Goal: Task Accomplishment & Management: Complete application form

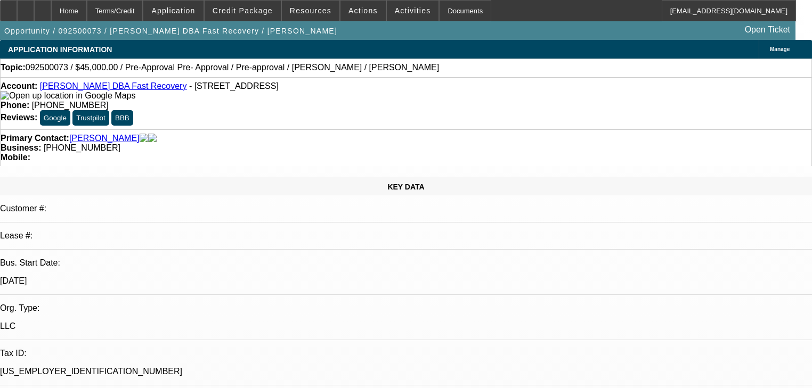
select select "0"
select select "6"
select select "0"
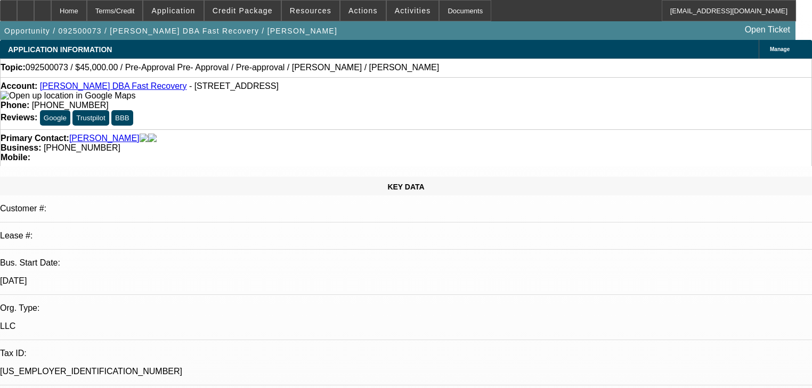
select select "0"
select select "0.1"
select select "4"
select select "0"
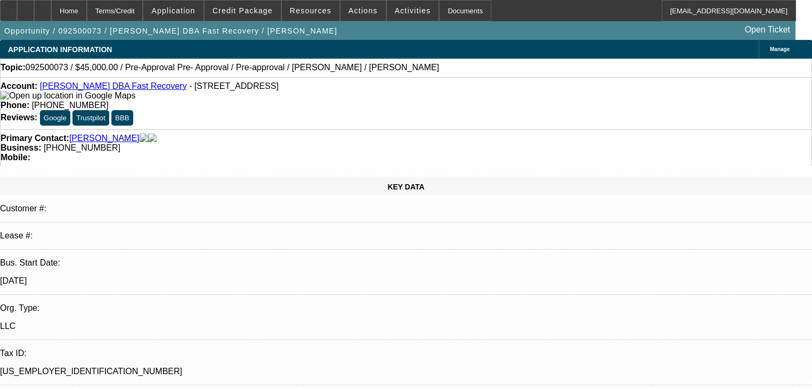
select select "0.1"
select select "4"
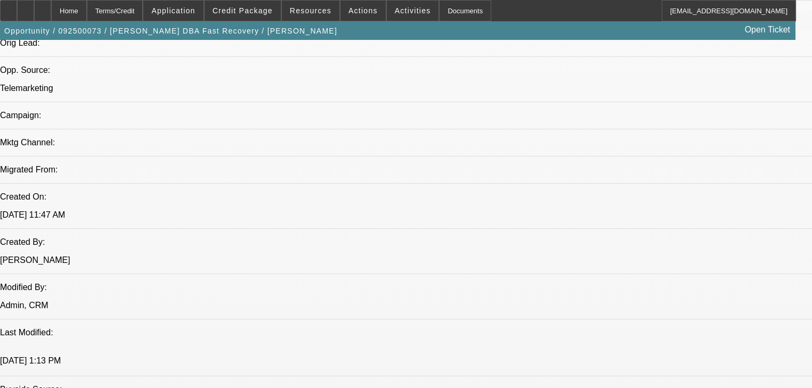
scroll to position [725, 0]
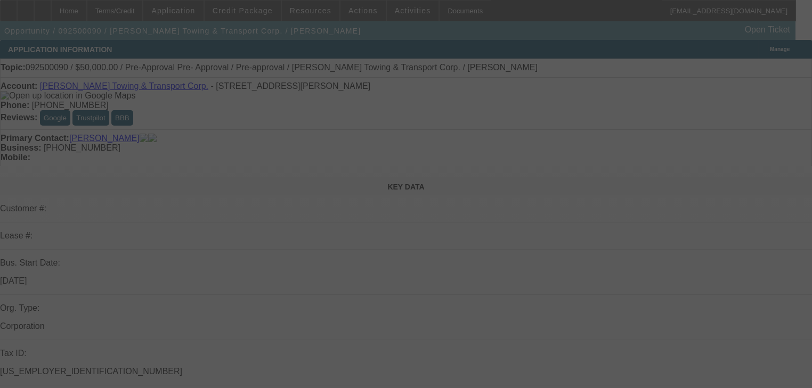
scroll to position [51, 0]
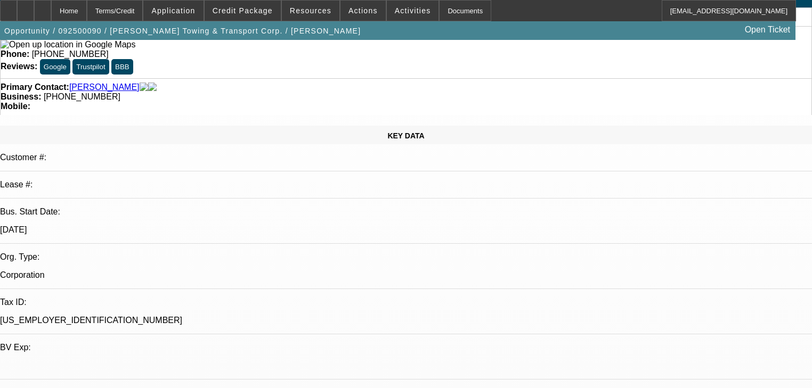
select select "0"
select select "2"
select select "0.1"
select select "4"
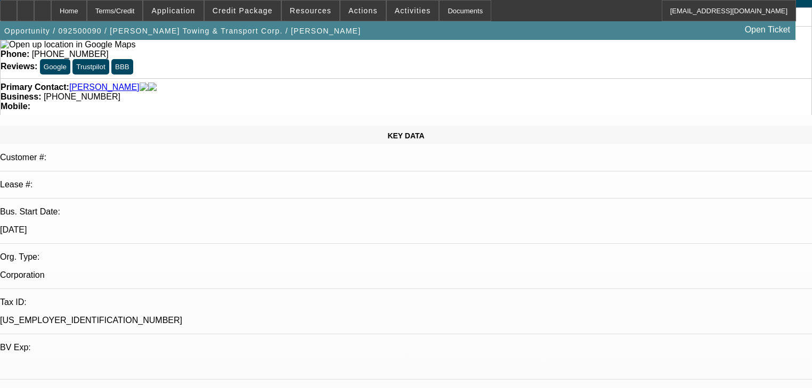
select select "0"
select select "0.1"
select select "4"
select select "0"
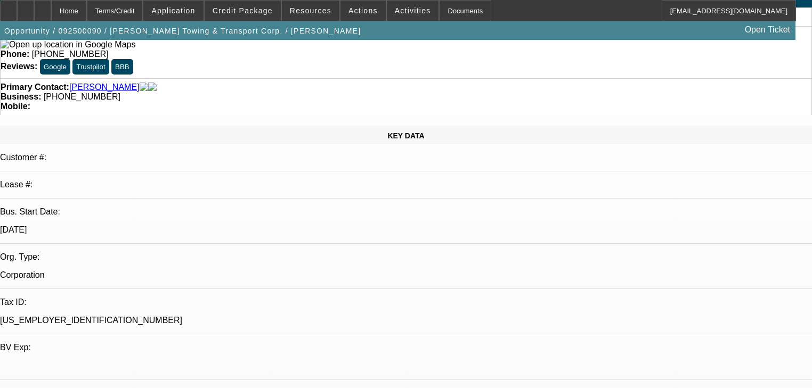
select select "2"
select select "0.1"
select select "4"
select select "0"
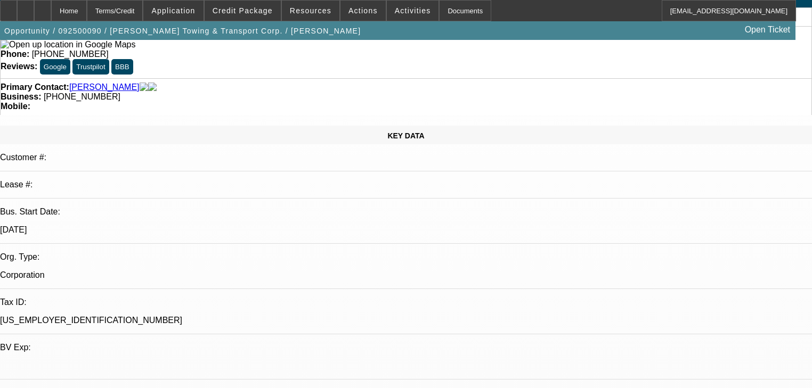
select select "2"
select select "0.1"
select select "4"
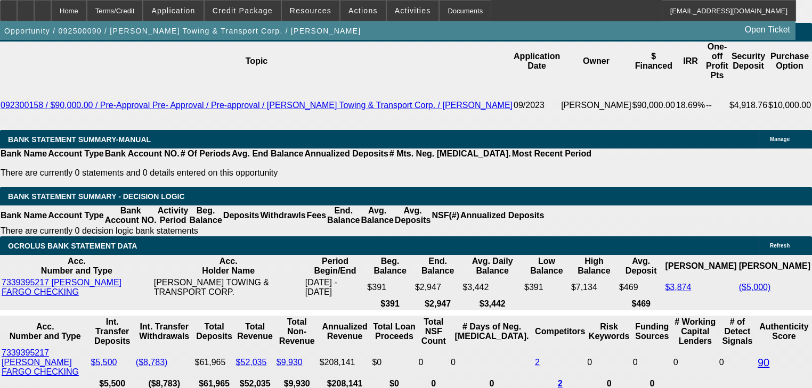
scroll to position [1747, 0]
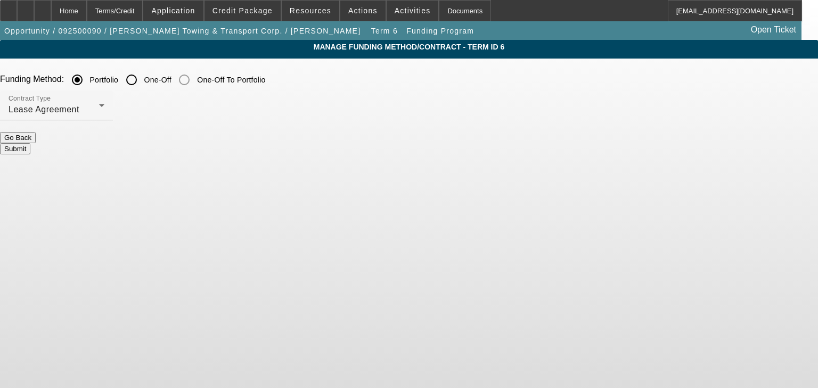
click at [144, 79] on div at bounding box center [132, 80] width 26 height 26
radio input "false"
radio input "true"
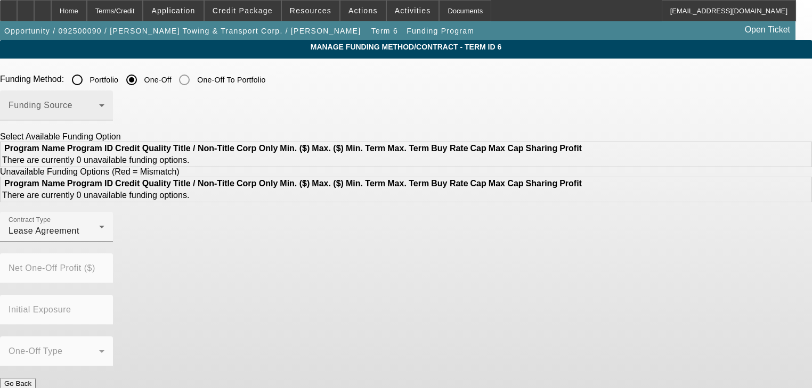
click at [104, 102] on div "Funding Source" at bounding box center [57, 106] width 96 height 30
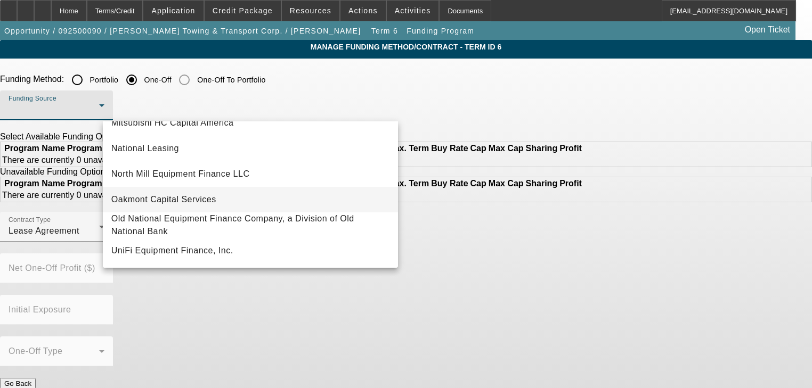
scroll to position [256, 0]
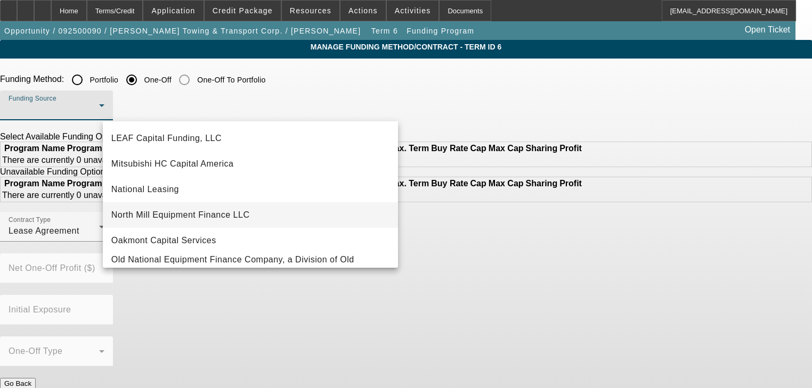
click at [191, 210] on span "North Mill Equipment Finance LLC" at bounding box center [180, 215] width 139 height 13
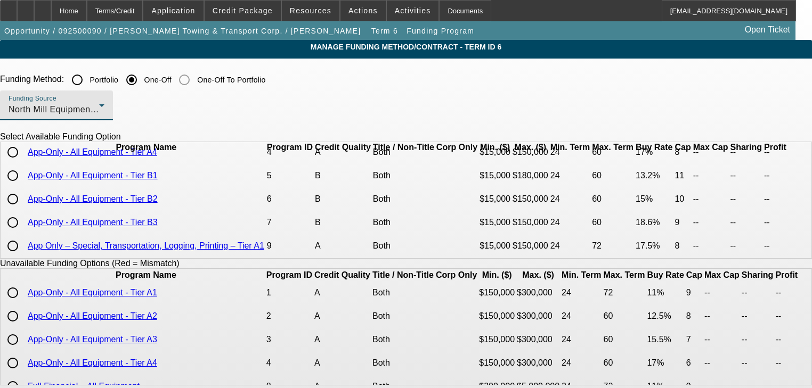
scroll to position [85, 0]
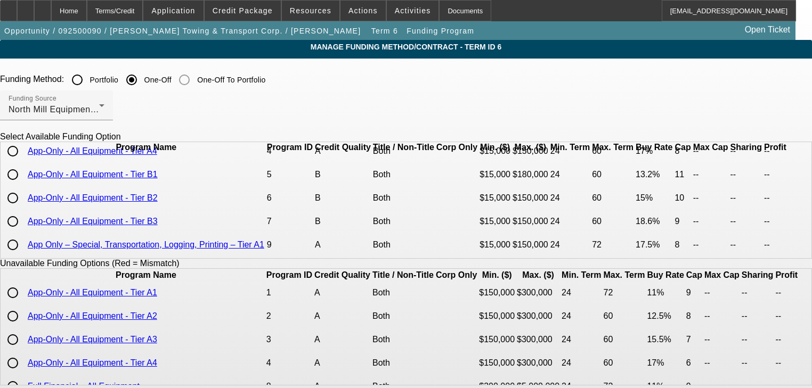
click at [23, 185] on input "radio" at bounding box center [12, 174] width 21 height 21
radio input "true"
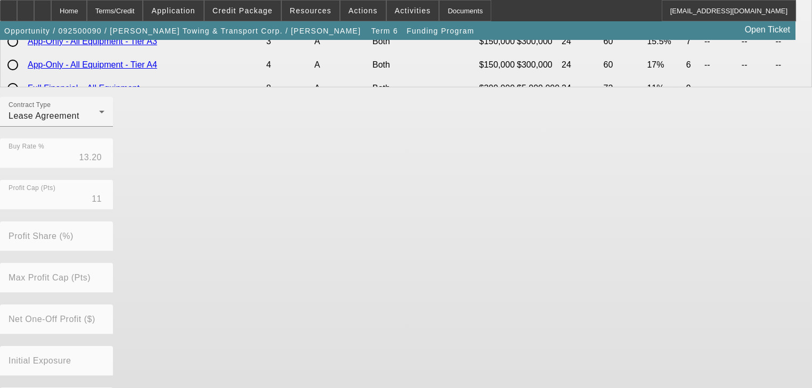
scroll to position [337, 0]
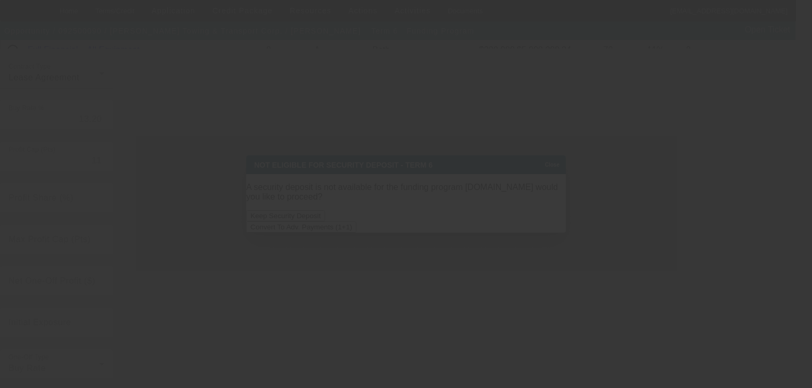
scroll to position [0, 0]
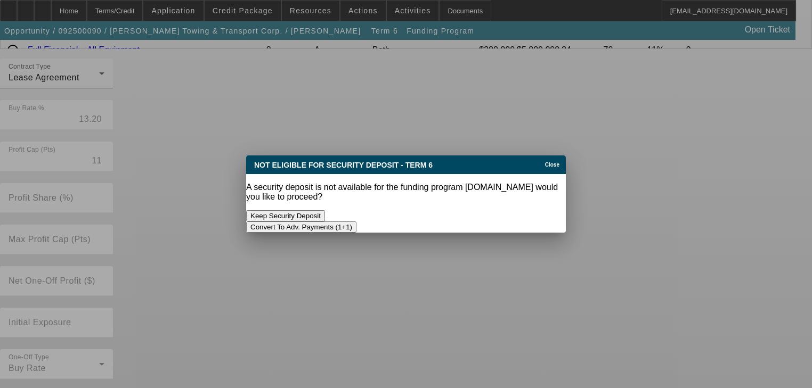
click at [356, 222] on button "Convert To Adv. Payments (1+1)" at bounding box center [301, 227] width 110 height 11
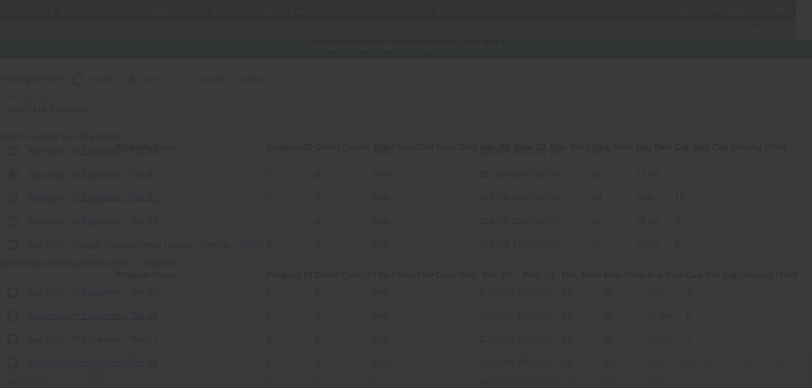
scroll to position [337, 0]
radio input "true"
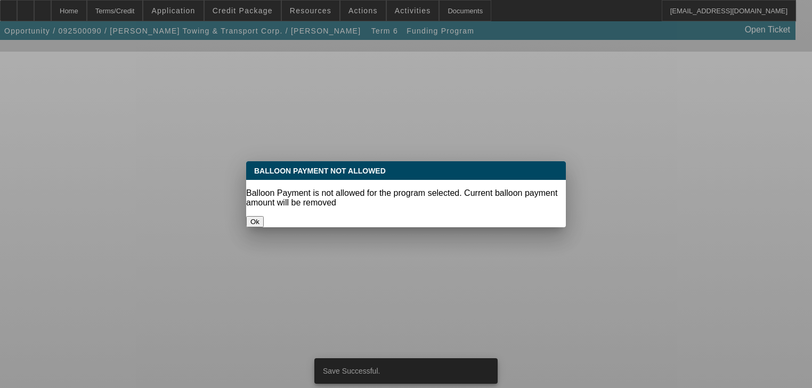
scroll to position [0, 0]
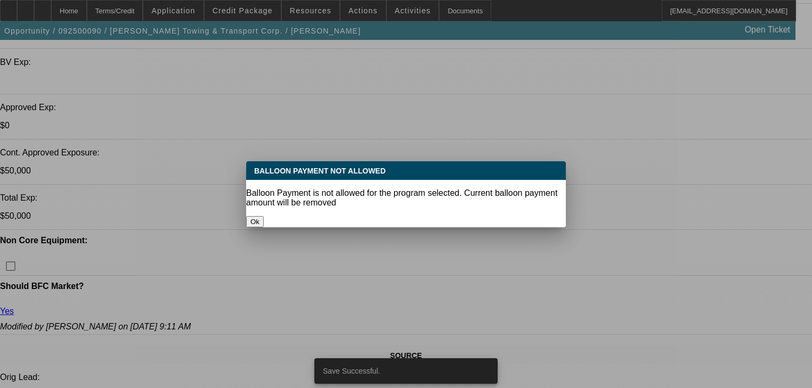
select select "0"
select select "0.1"
select select "4"
select select "0"
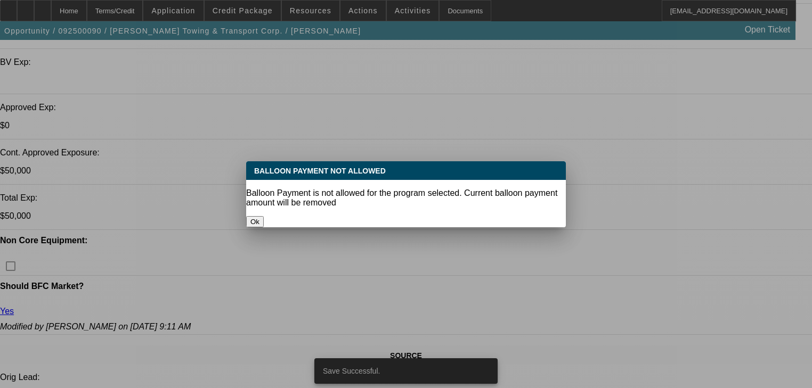
select select "0"
select select "0.1"
select select "4"
select select "0"
select select "2"
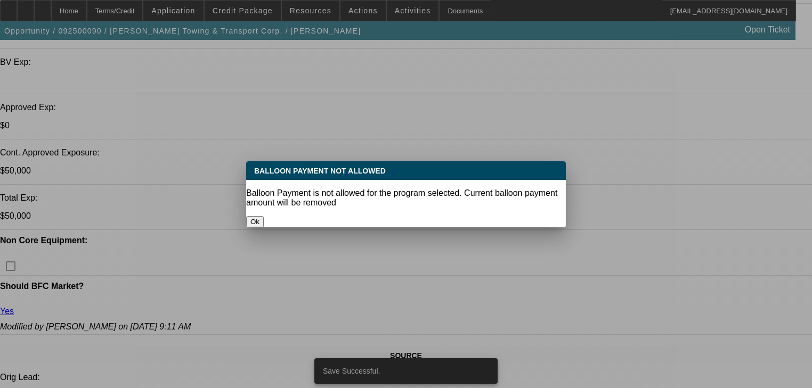
select select "2"
select select "0.1"
select select "4"
select select "0"
select select "2"
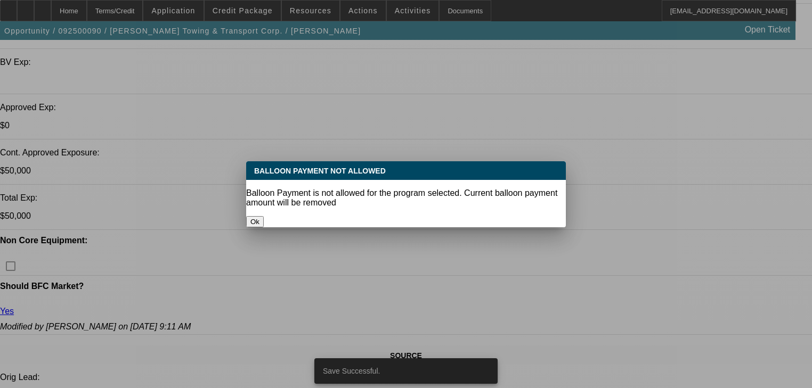
select select "2"
select select "0.1"
select select "4"
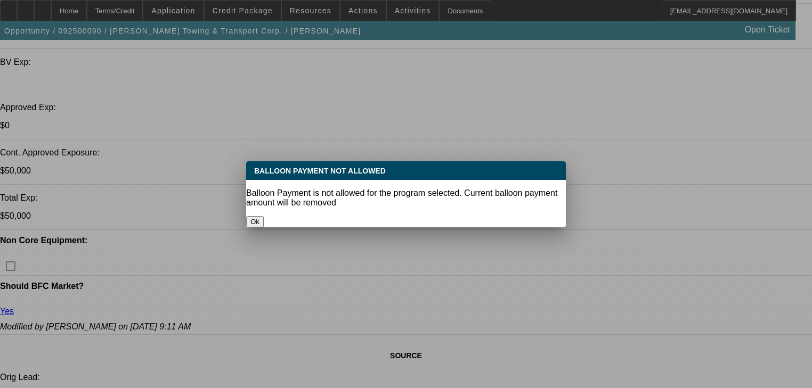
click at [264, 216] on button "Ok" at bounding box center [255, 221] width 18 height 11
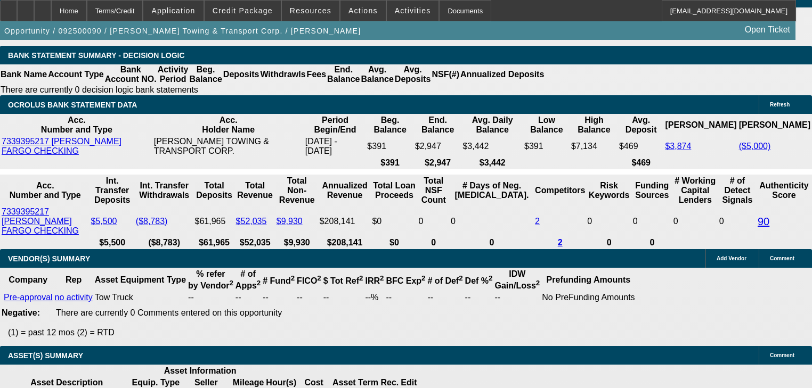
scroll to position [1843, 0]
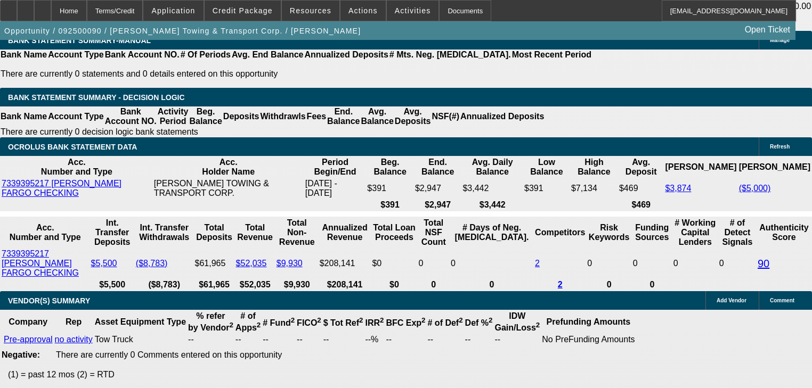
type input "1"
type input "UNKNOWN"
type input "$1,410.40"
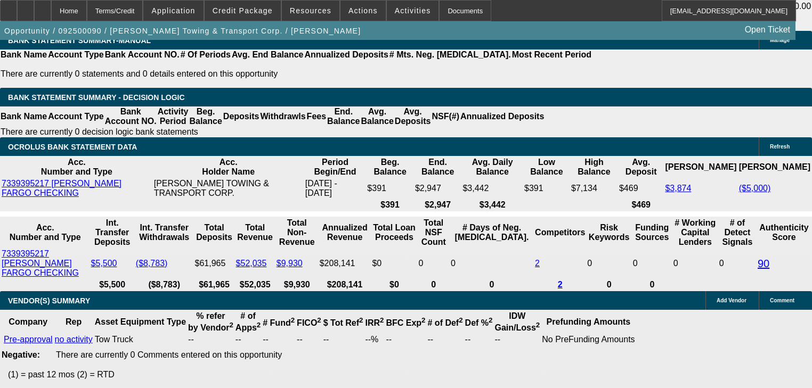
type input "18"
type input "$1,807.62"
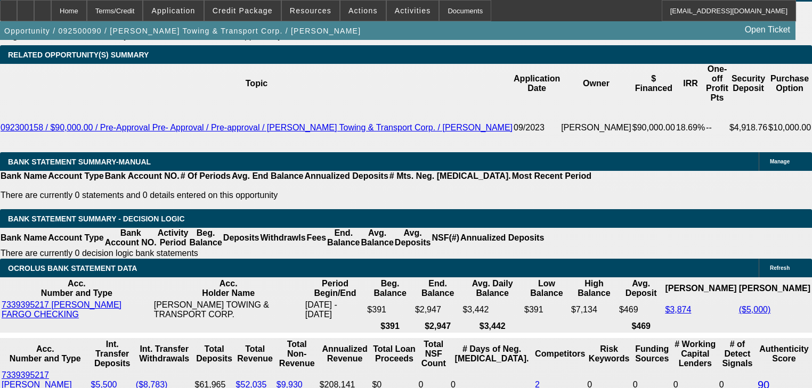
scroll to position [1758, 0]
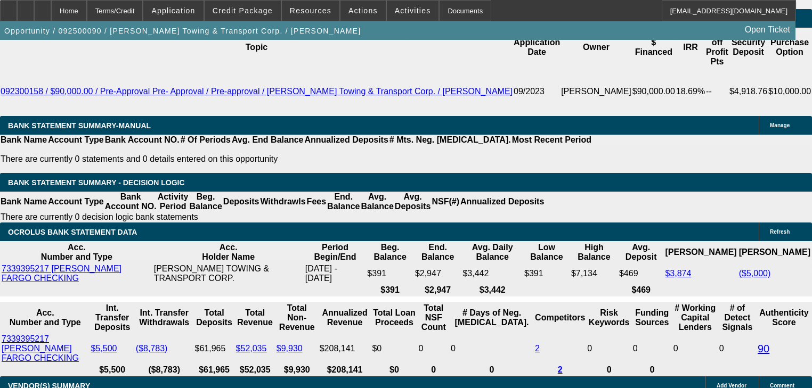
type input "18"
select select "0.05"
type input "$3,000.00"
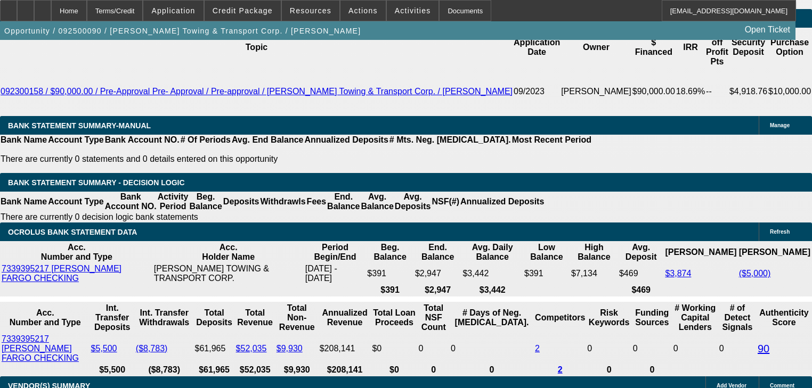
type input "$2,060.69"
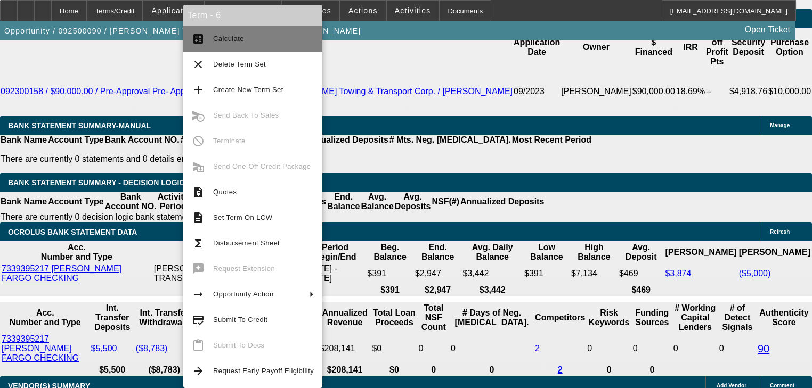
click at [216, 30] on button "calculate Calculate" at bounding box center [252, 39] width 139 height 26
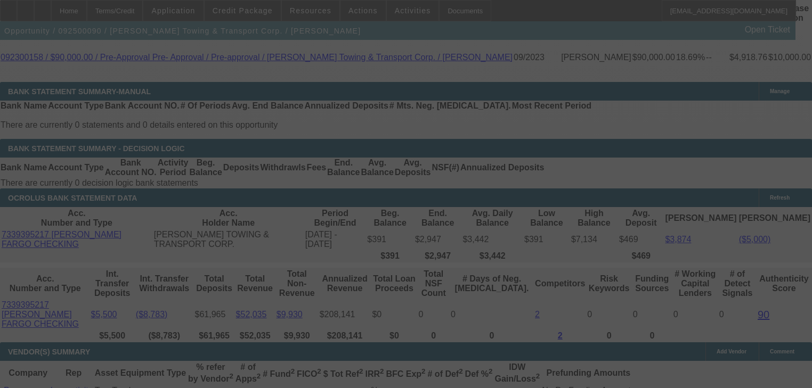
scroll to position [1843, 0]
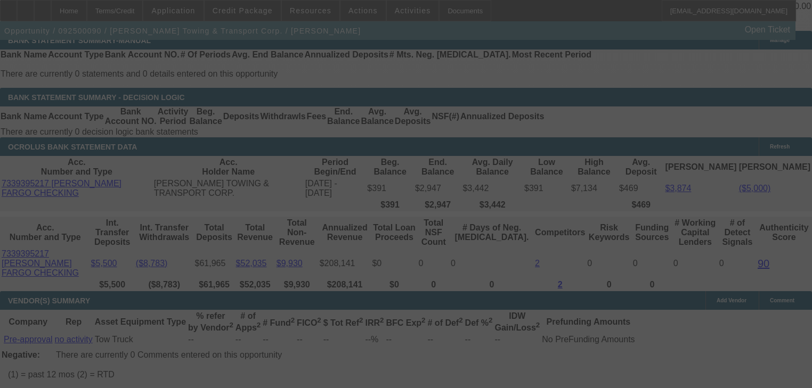
select select "0"
select select "0.1"
select select "4"
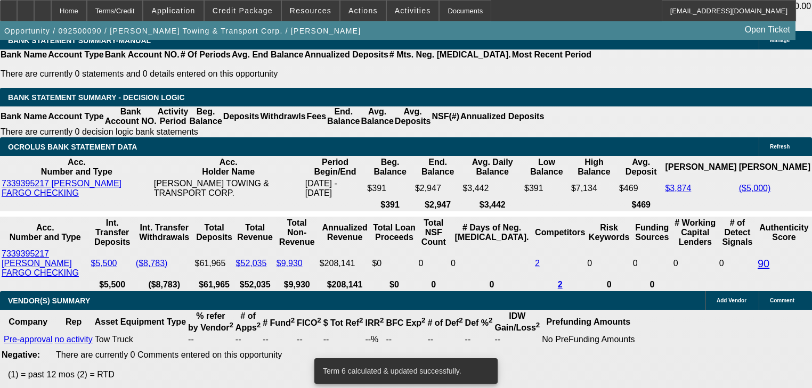
type input "1"
type input "UNKNOWN"
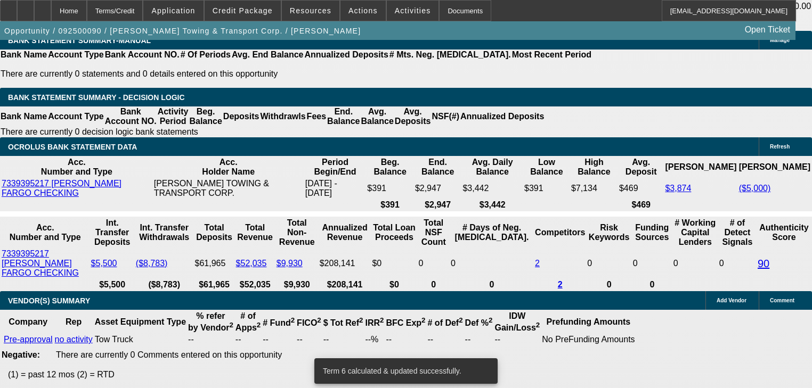
type input "$1,607.86"
type input "15"
type input "$1,975.92"
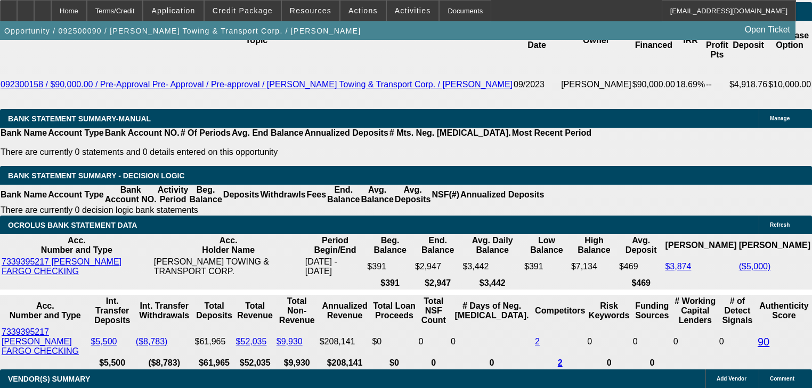
scroll to position [1758, 0]
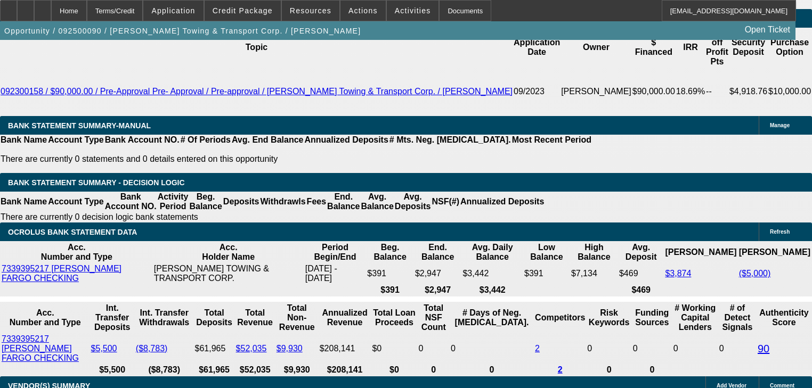
type input "15"
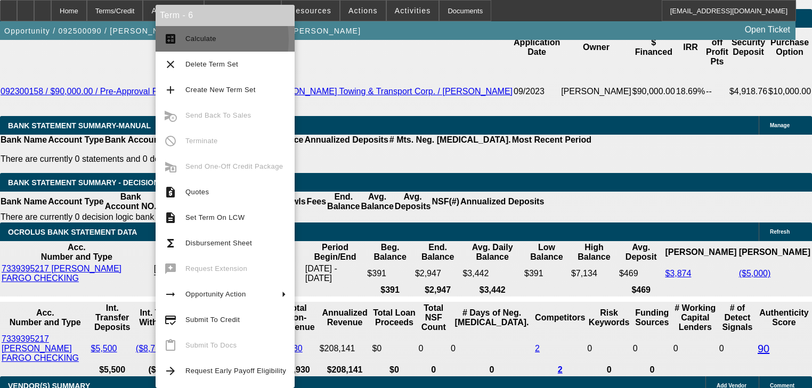
click at [196, 39] on span "Calculate" at bounding box center [200, 39] width 31 height 8
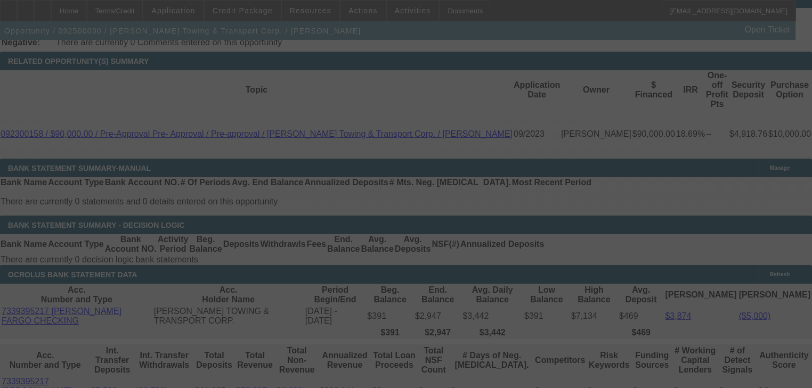
scroll to position [1673, 0]
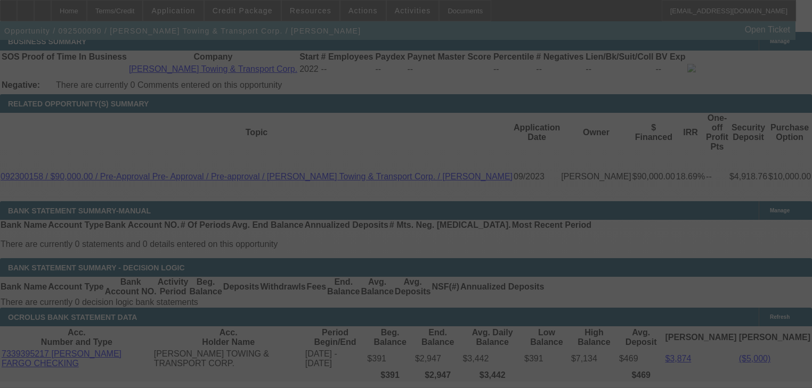
select select "0"
select select "0.1"
select select "4"
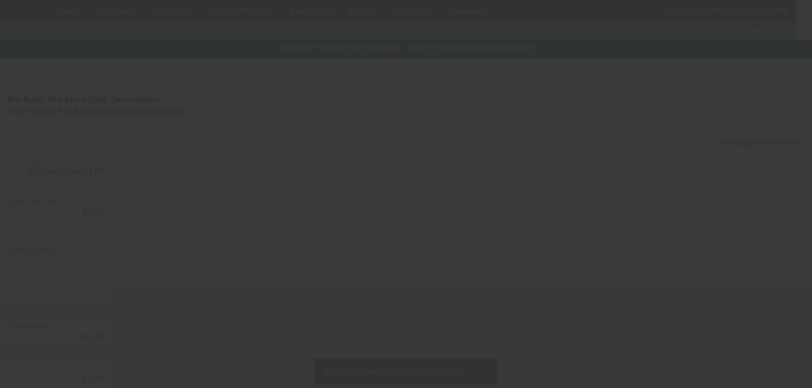
type input "$60,000.00"
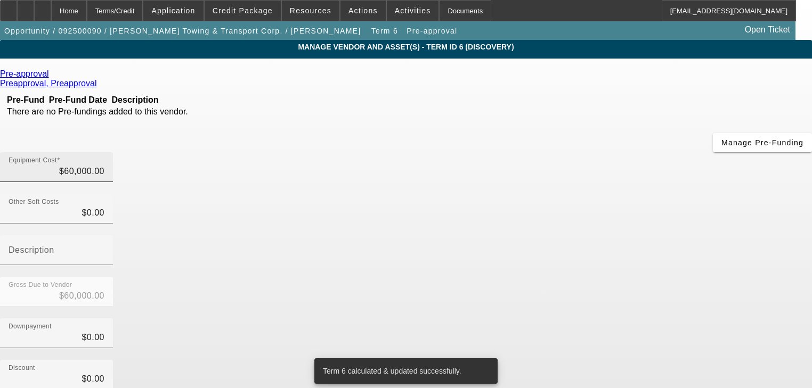
click at [104, 152] on div "Equipment Cost $60,000.00" at bounding box center [57, 167] width 96 height 30
click at [104, 165] on input "60000" at bounding box center [57, 171] width 96 height 13
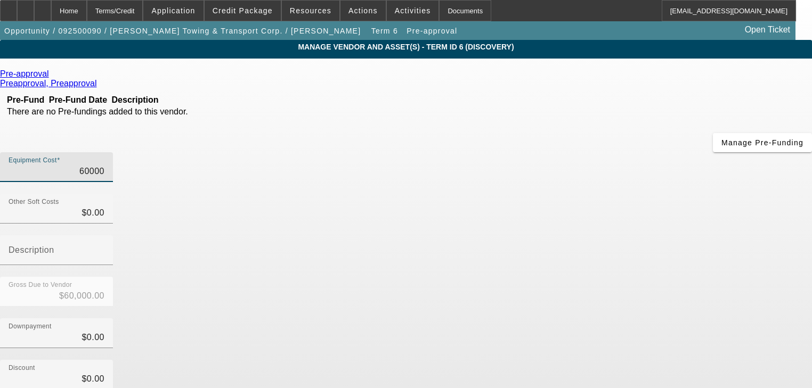
type input "7"
type input "$7.00"
type input "70"
type input "$70.00"
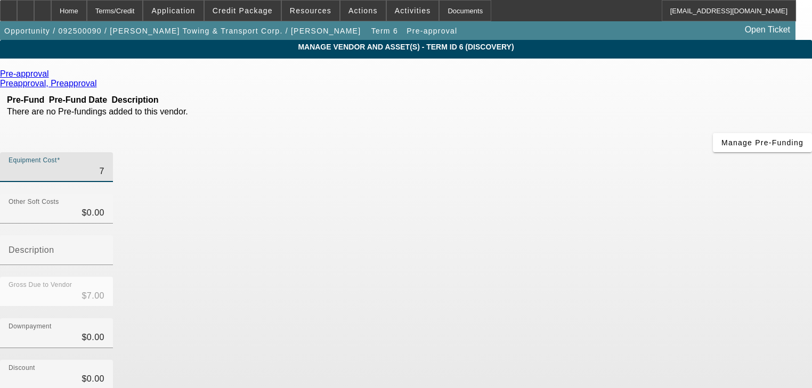
type input "$70.00"
type input "700"
type input "$700.00"
type input "7000"
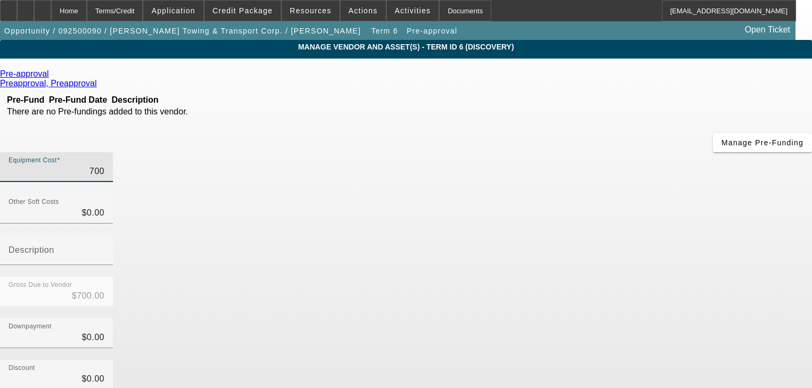
type input "$7,000.00"
type input "70000"
type input "$70,000.00"
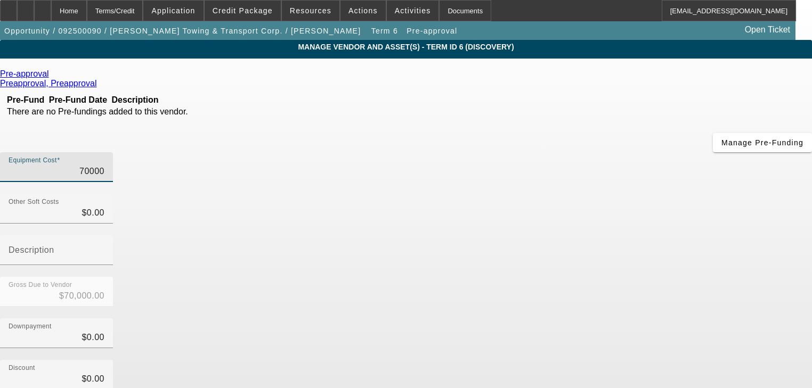
type input "$70,000.00"
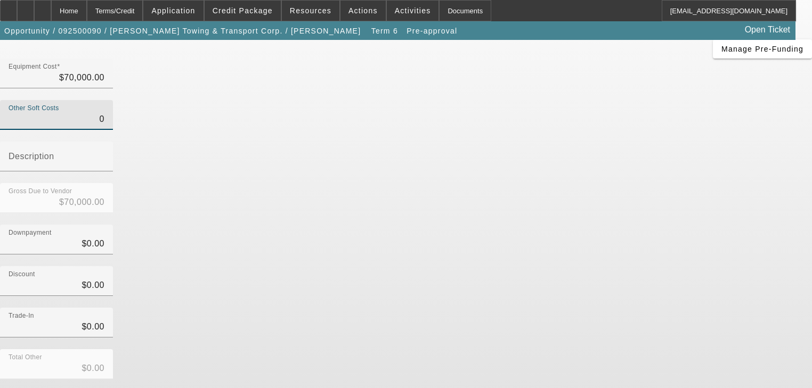
scroll to position [109, 0]
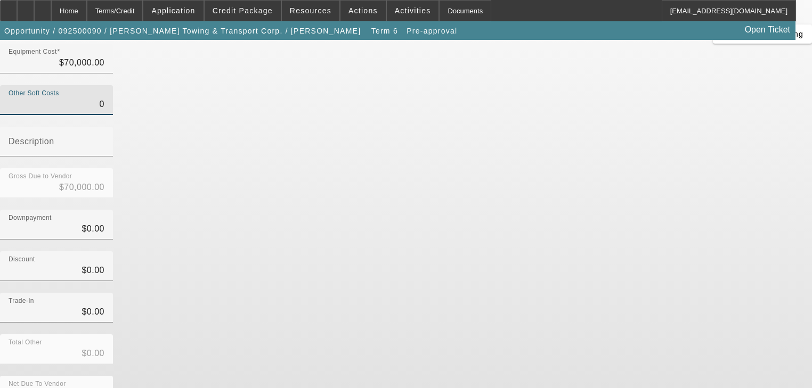
type input "$0.00"
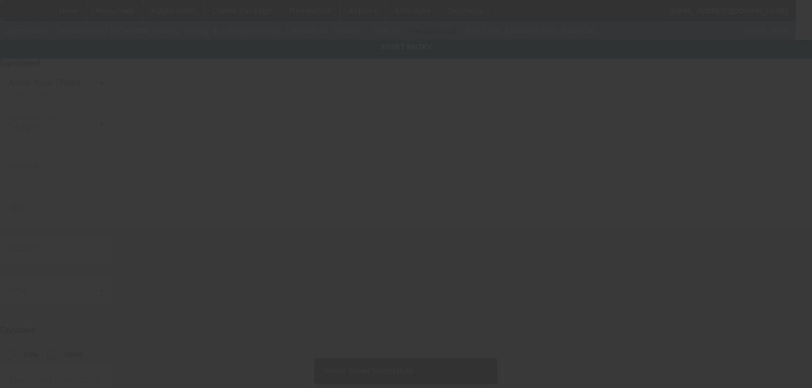
type input "Pre-Approval"
type input "Pre- Approval"
radio input "true"
type textarea "Rollback Tow Truck"
type input "3574 E Lowe Ave"
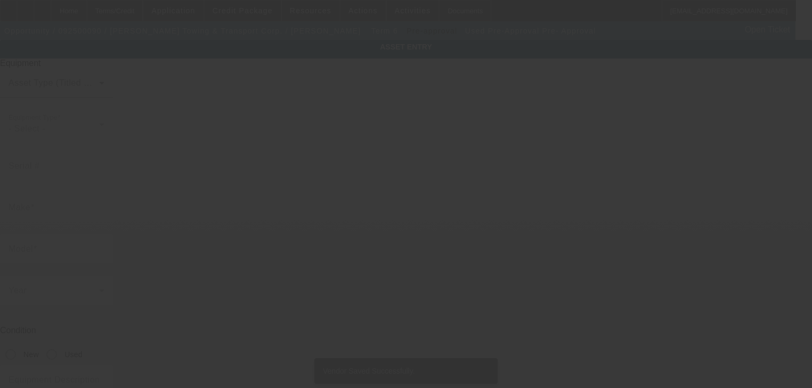
type input "Fresno"
type input "93702"
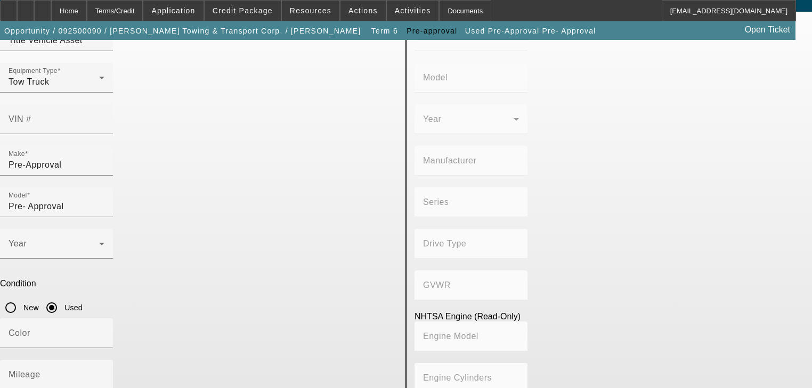
scroll to position [76, 0]
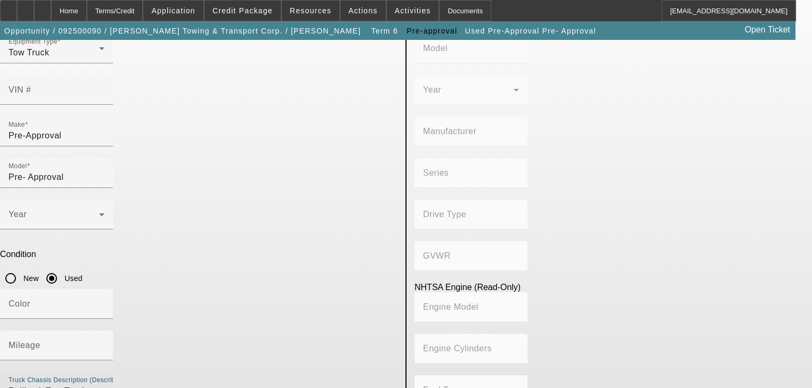
type textarea "Rollback Tow Truck Ram 5500"
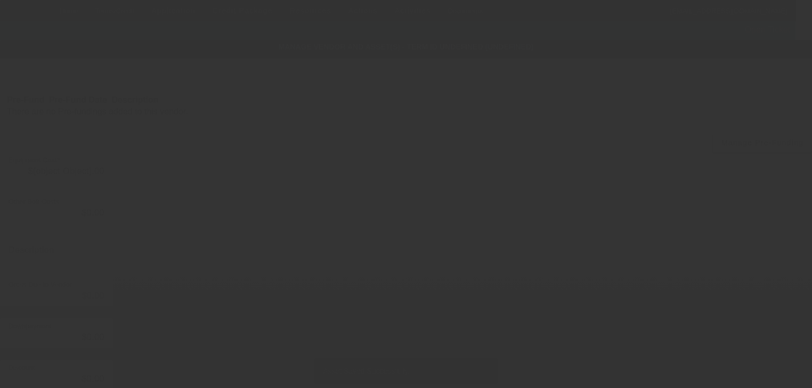
type input "$70,000.00"
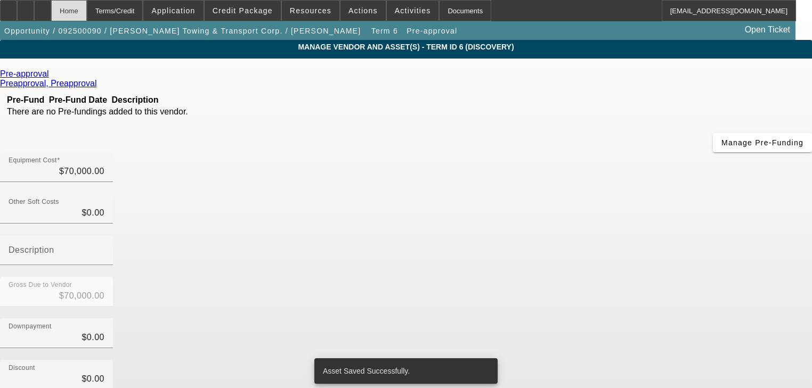
click at [87, 15] on div "Home" at bounding box center [69, 10] width 36 height 21
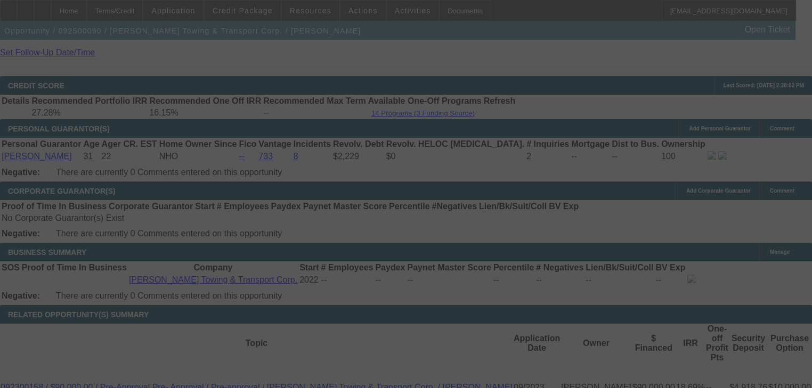
scroll to position [1489, 0]
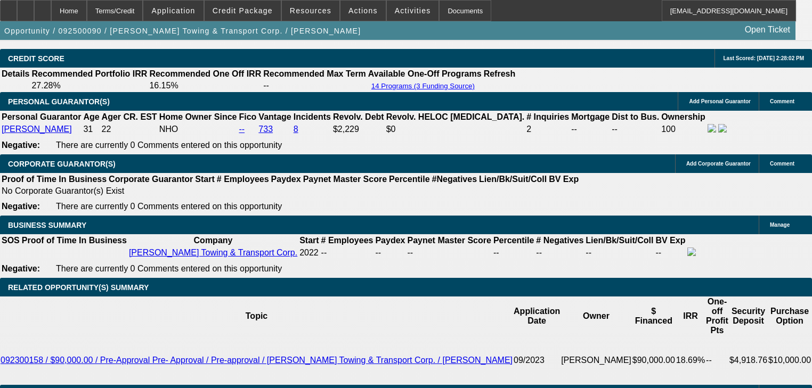
select select "0"
select select "0.1"
select select "4"
select select "0"
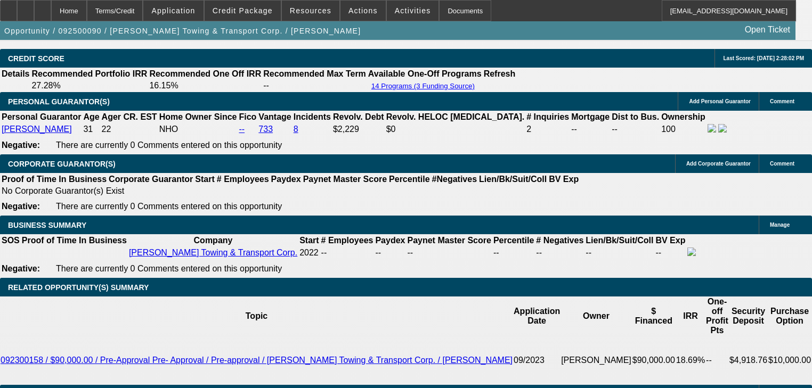
select select "0.1"
select select "4"
select select "0"
select select "2"
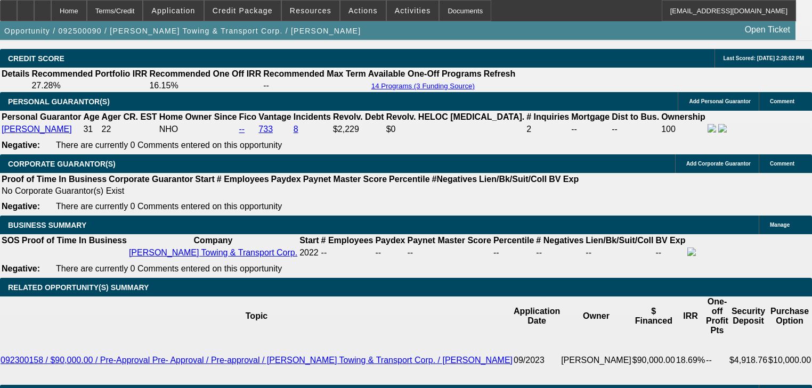
select select "0.1"
select select "4"
select select "0"
select select "2"
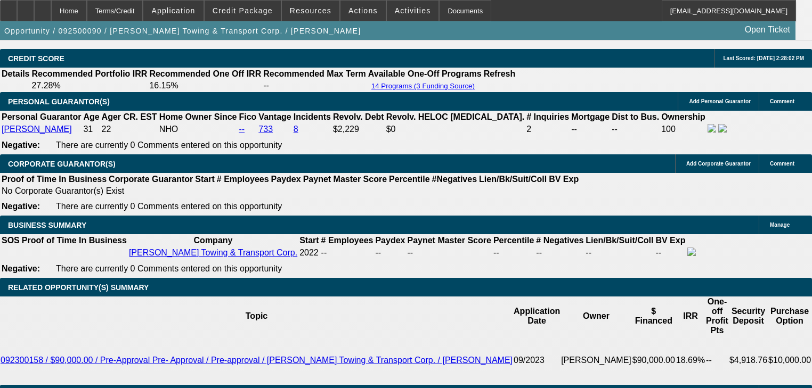
select select "0.1"
select select "4"
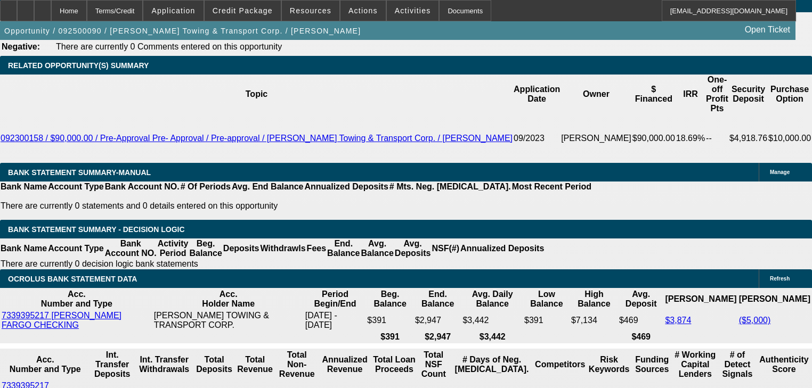
scroll to position [1728, 0]
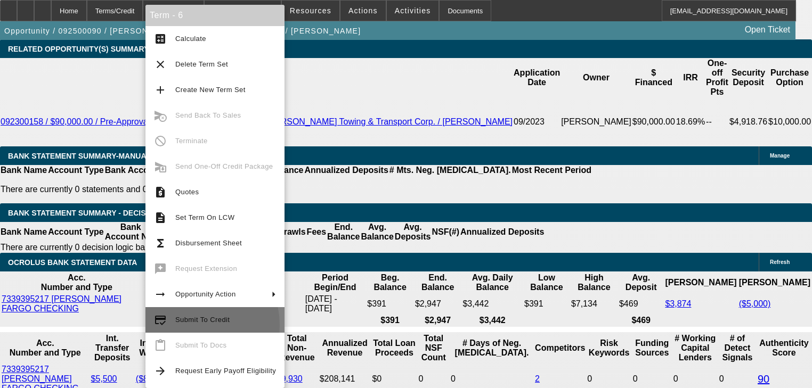
click at [192, 326] on span "Submit To Credit" at bounding box center [225, 320] width 101 height 13
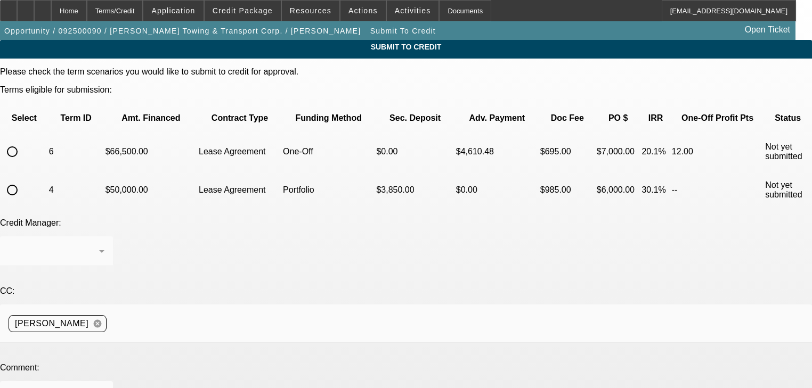
click at [47, 133] on td at bounding box center [24, 151] width 46 height 37
click at [23, 141] on input "radio" at bounding box center [12, 151] width 21 height 21
radio input "true"
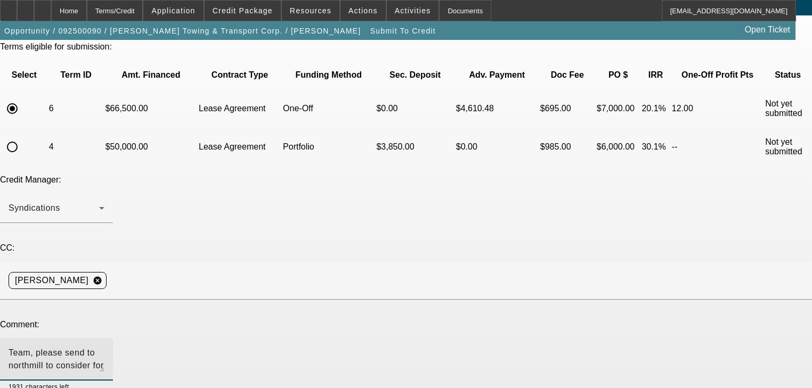
scroll to position [85, 0]
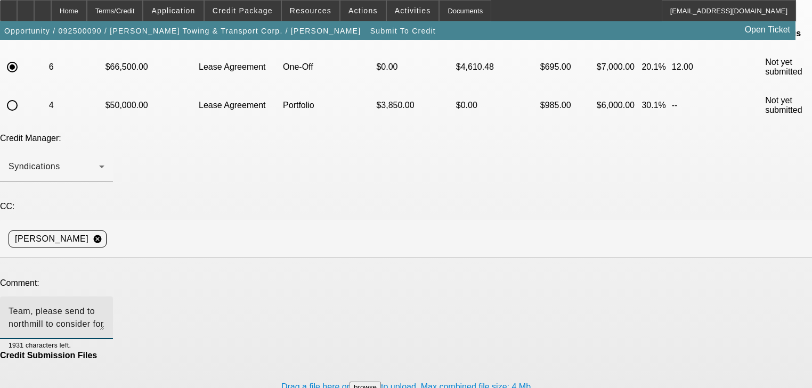
type textarea "Team, please send to northmill to consider for an approval. Thank you"
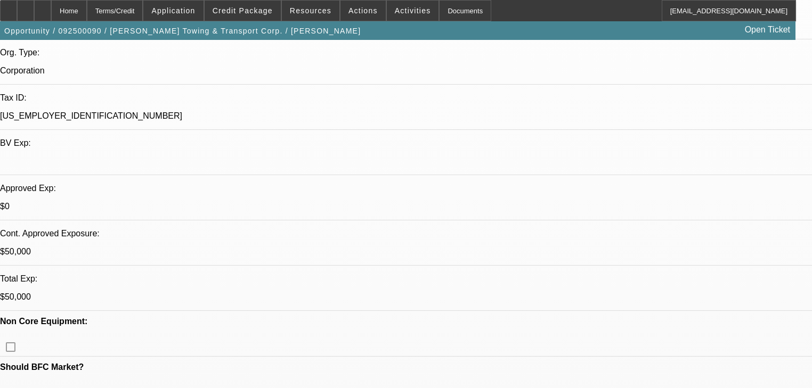
select select "0"
select select "0.1"
select select "4"
select select "0"
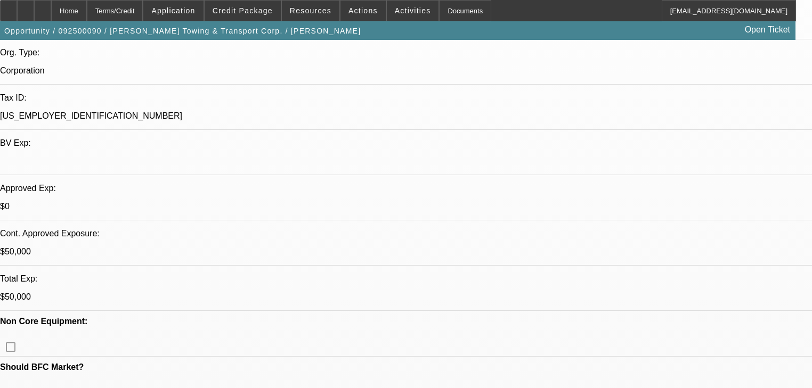
select select "0.1"
select select "4"
select select "0"
select select "2"
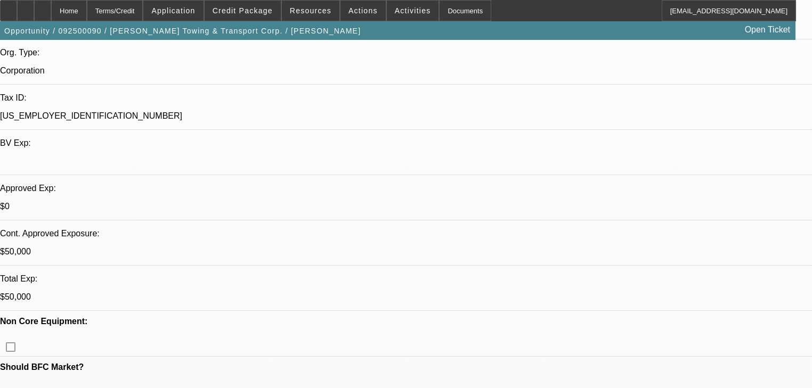
select select "0.1"
select select "4"
select select "0"
select select "2"
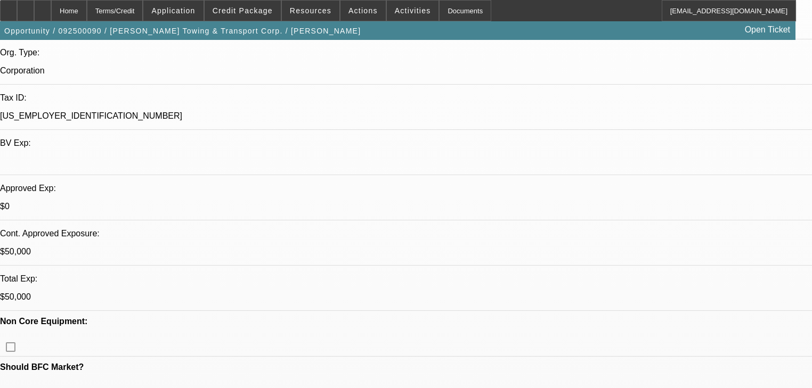
select select "0.1"
select select "4"
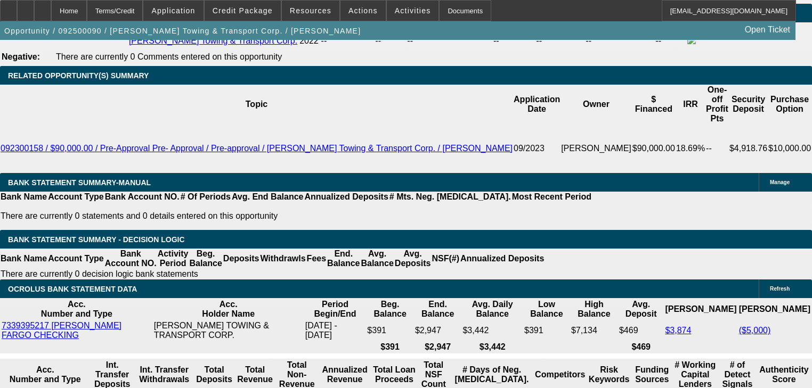
scroll to position [1705, 0]
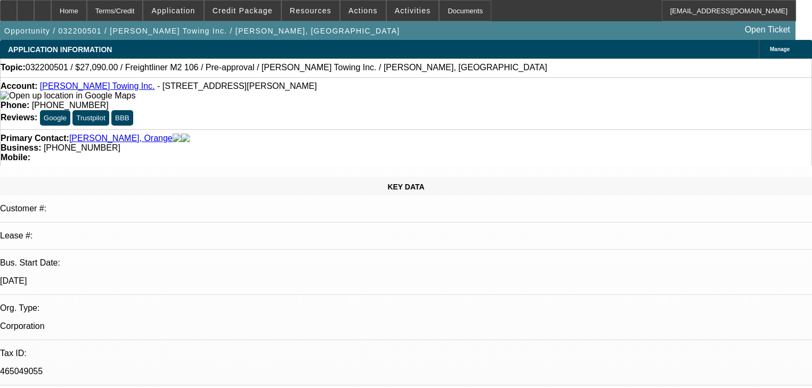
select select "0.1"
select select "2"
select select "0.1"
select select "4"
select select "0.1"
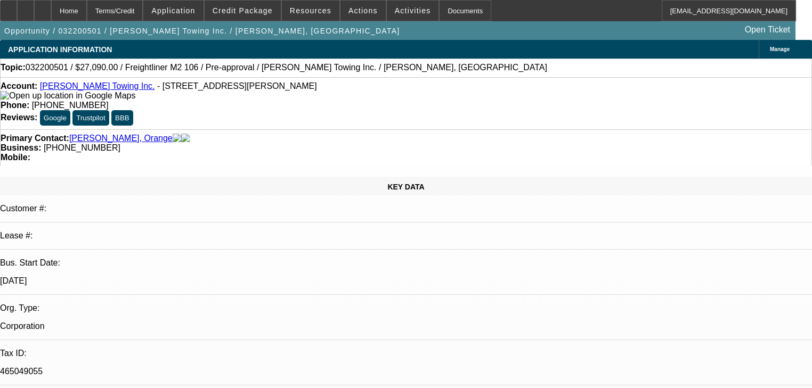
select select "2"
select select "0.1"
select select "4"
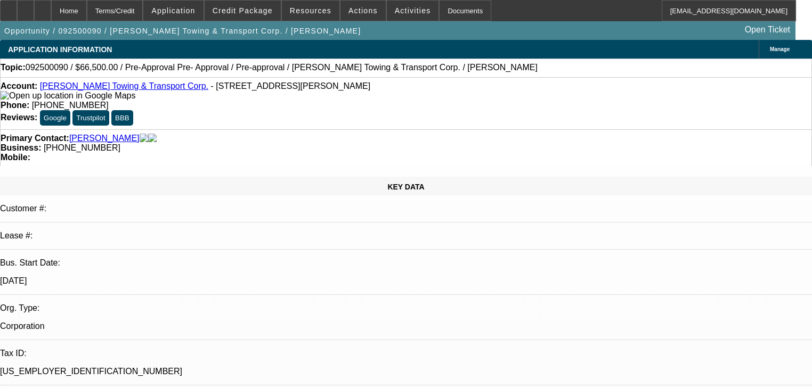
select select "0"
select select "0.1"
select select "4"
select select "0"
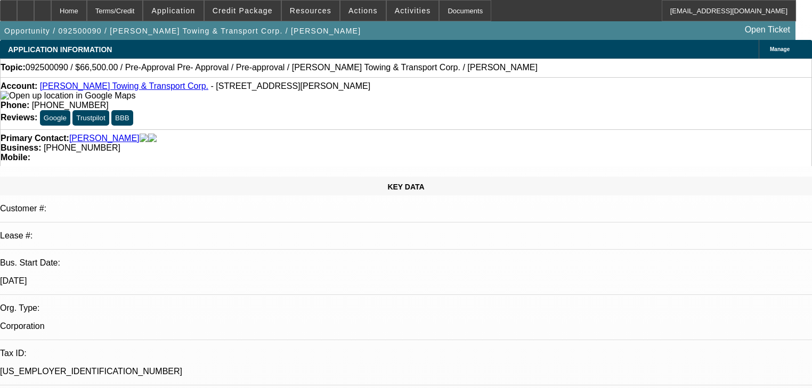
select select "0.1"
select select "4"
select select "0"
select select "2"
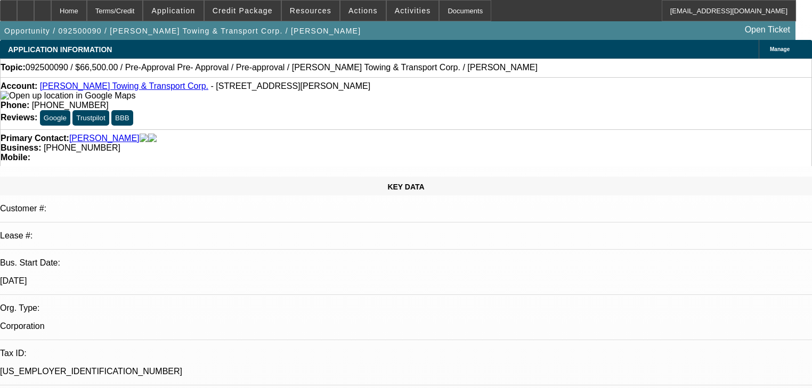
select select "0.1"
select select "4"
select select "0"
select select "2"
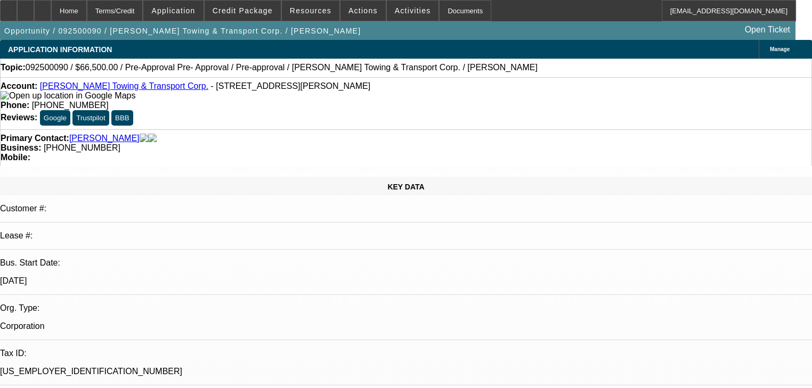
select select "0.1"
select select "4"
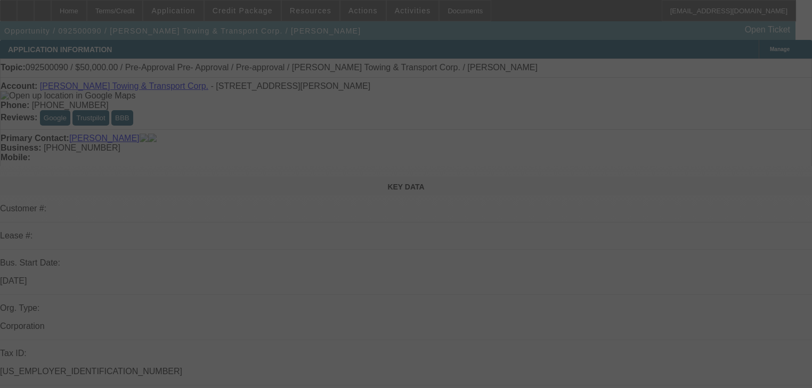
select select "0"
select select "0.1"
select select "4"
select select "0"
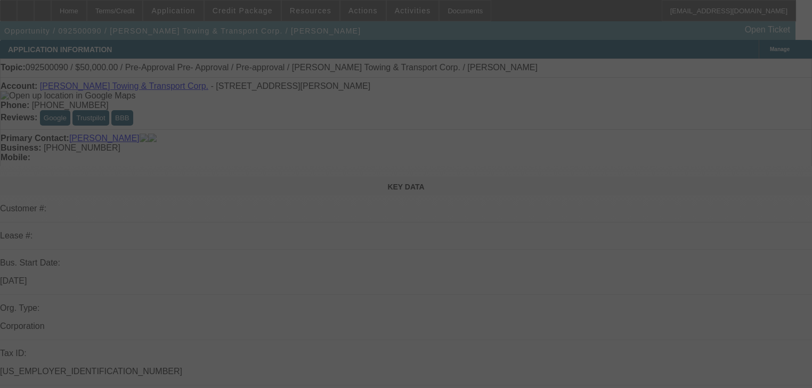
select select "0.1"
select select "4"
select select "0"
select select "2"
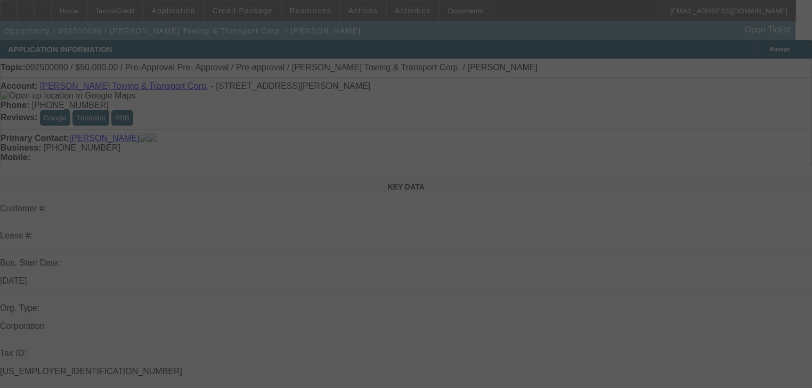
select select "0.1"
select select "4"
select select "0"
select select "2"
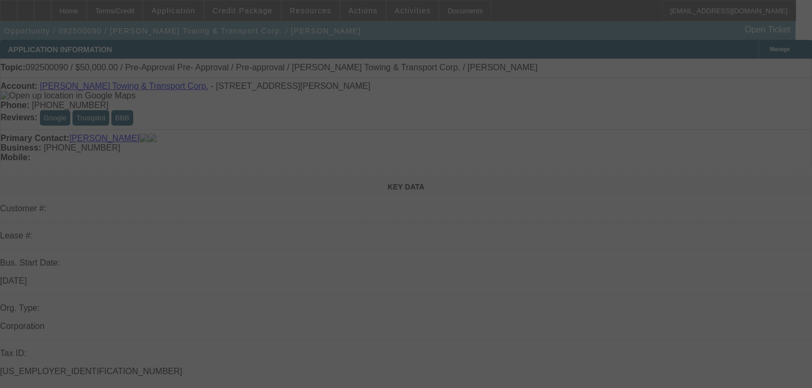
select select "0.1"
select select "4"
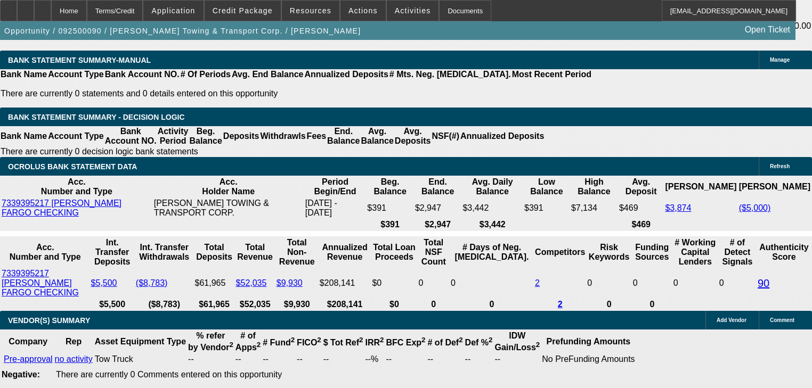
scroll to position [1747, 0]
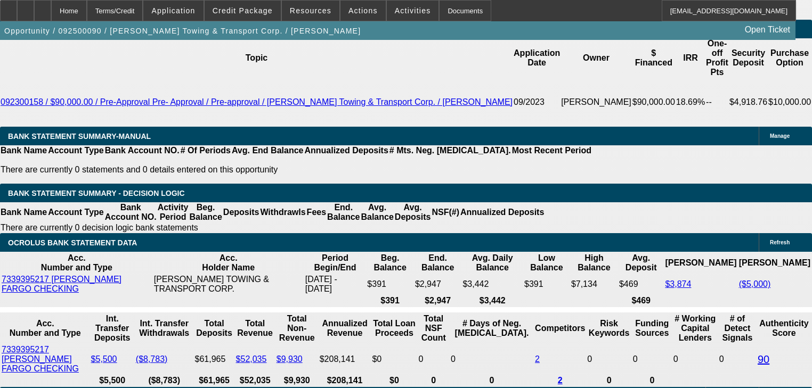
select select "0.2"
type input "$12,000.00"
type input "UNKNOWN"
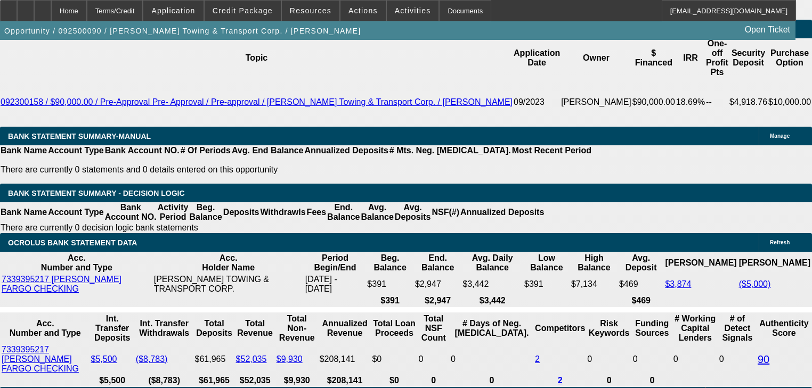
type input "$1,848.00"
type input "$3,696.00"
type input "$10,000.00"
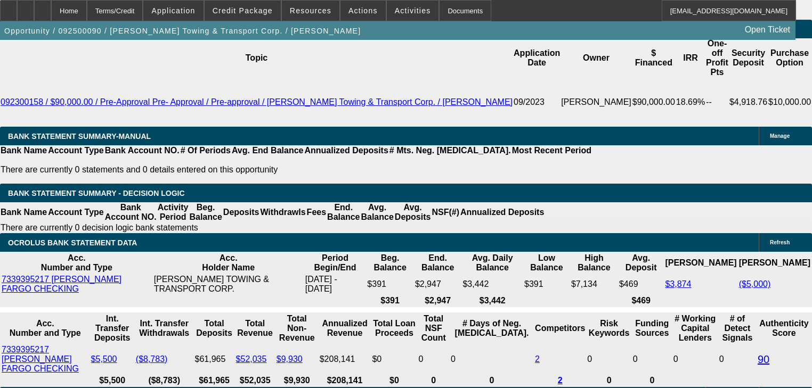
scroll to position [0, 0]
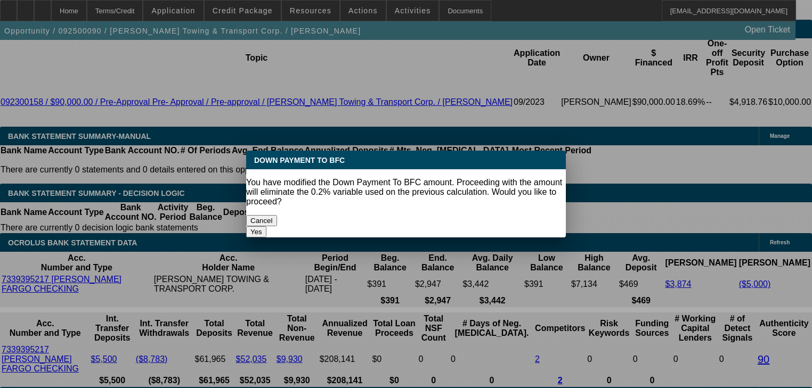
click at [266, 226] on button "Yes" at bounding box center [256, 231] width 20 height 11
select select "0"
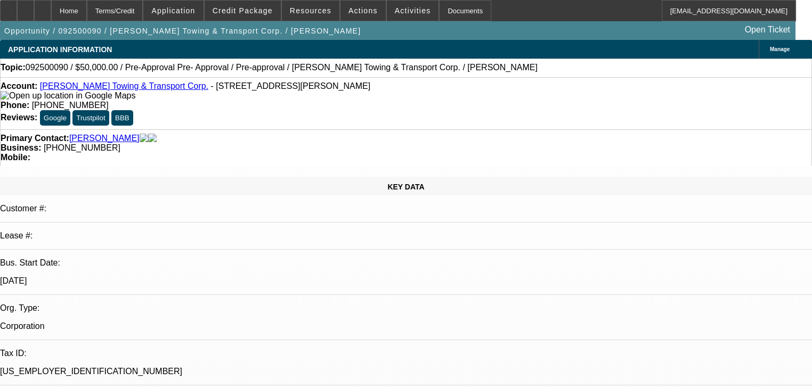
scroll to position [1747, 0]
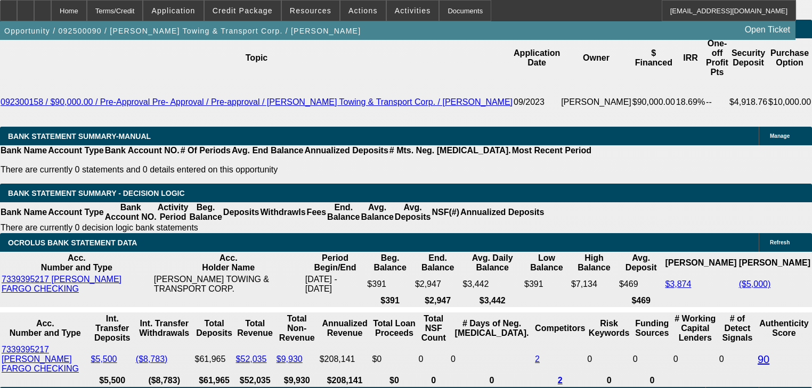
type input "$1,925.00"
type input "$3,850.00"
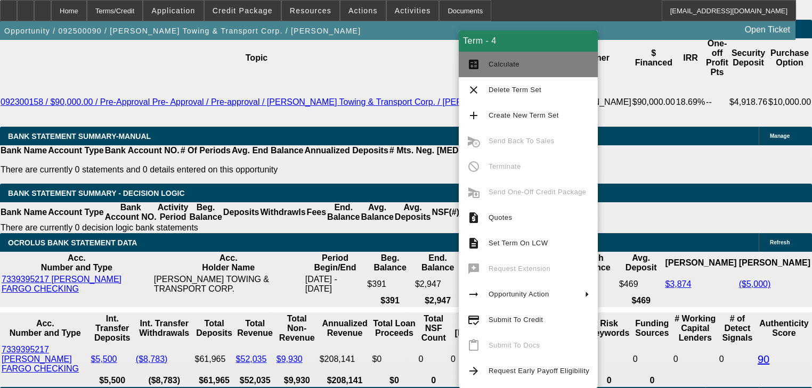
click at [490, 68] on span "Calculate" at bounding box center [539, 64] width 101 height 13
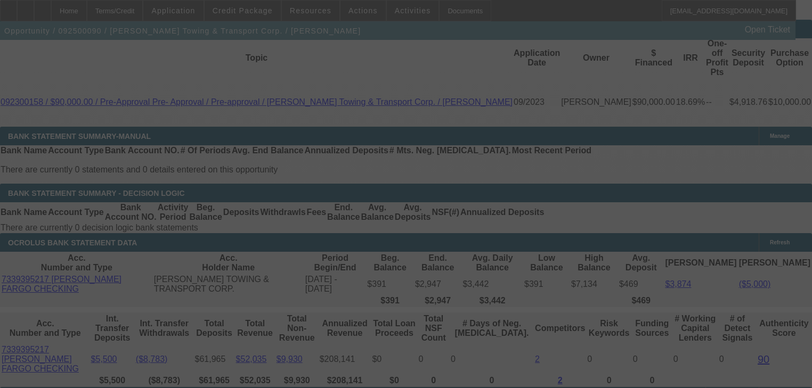
select select "0"
select select "2"
select select "0.1"
select select "4"
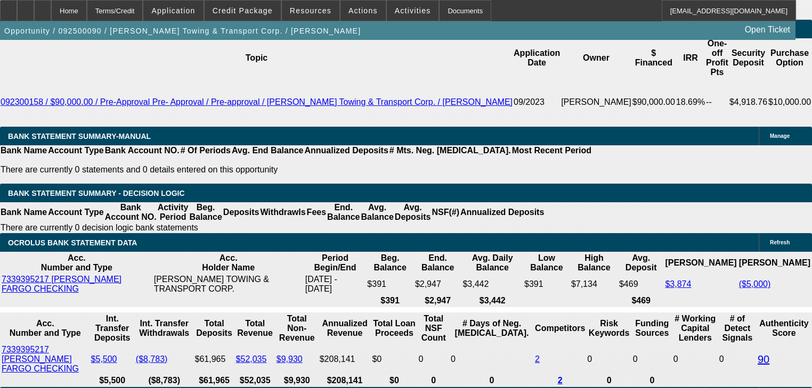
select select "0.15"
type input "$9,000.00"
type input "UNKNOWN"
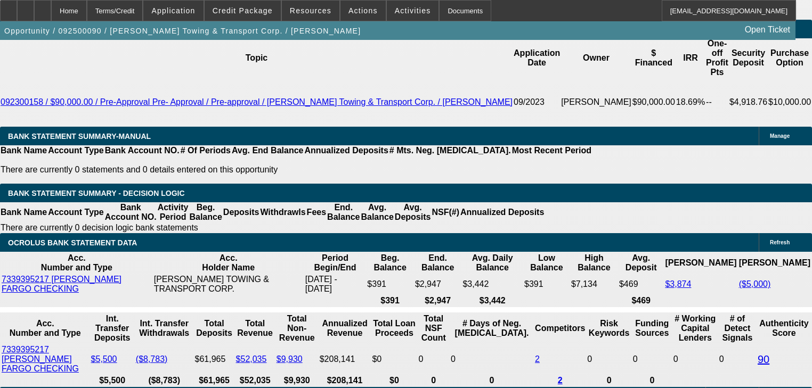
type input "$3,927.00"
type input "$1,963.50"
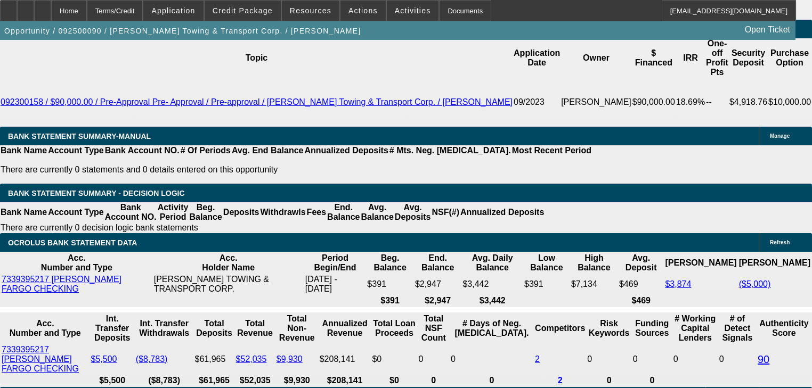
type input "$10,000.00"
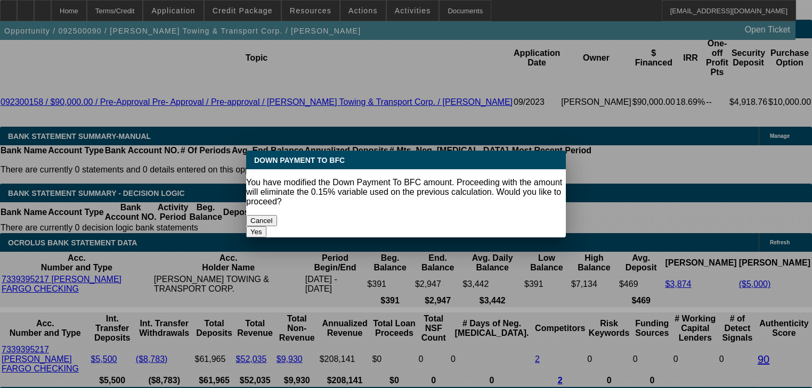
scroll to position [0, 0]
click at [266, 226] on button "Yes" at bounding box center [256, 231] width 20 height 11
select select "0"
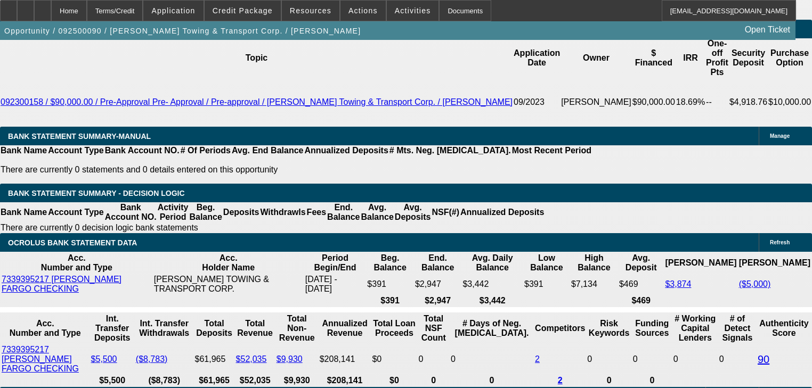
type input "$3,850.00"
type input "$1,925.00"
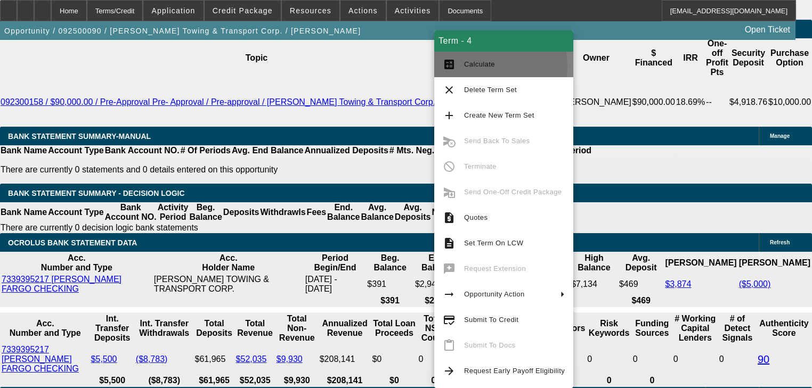
click at [474, 67] on span "Calculate" at bounding box center [479, 64] width 31 height 8
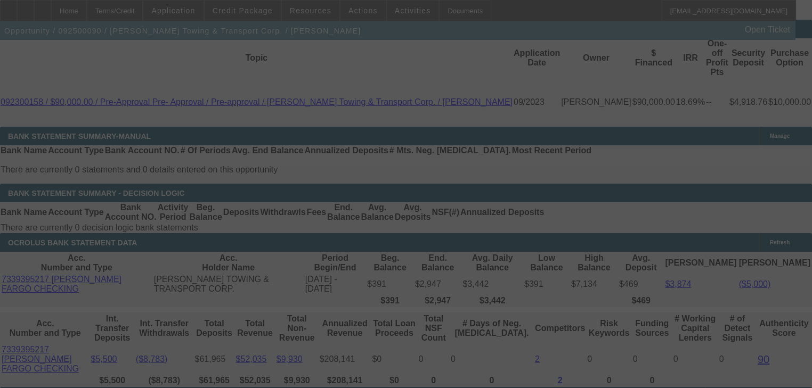
select select "0"
select select "2"
select select "0.1"
select select "4"
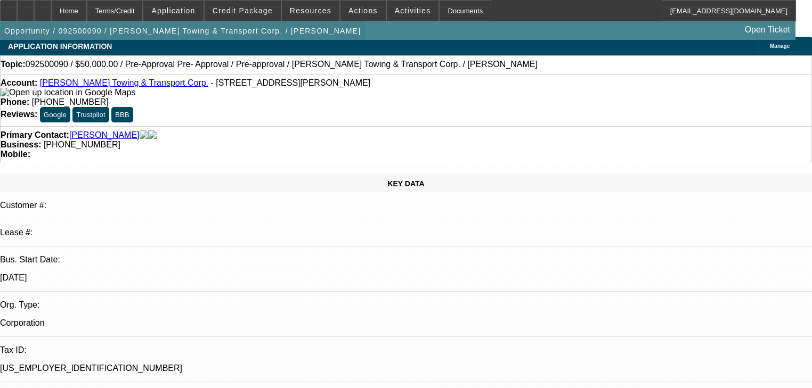
scroll to position [0, 0]
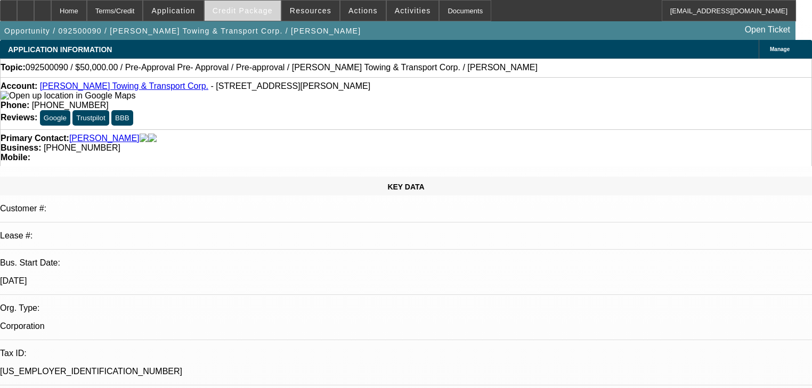
click at [240, 2] on span at bounding box center [243, 11] width 76 height 26
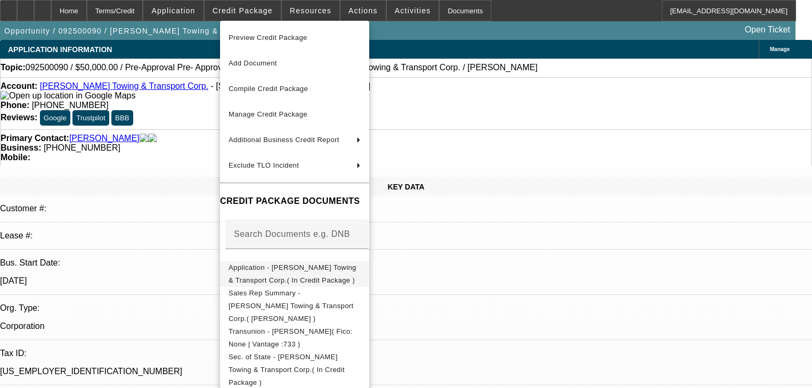
click at [369, 262] on button "Application - Flores Towing & Transport Corp.( In Credit Package )" at bounding box center [294, 275] width 149 height 26
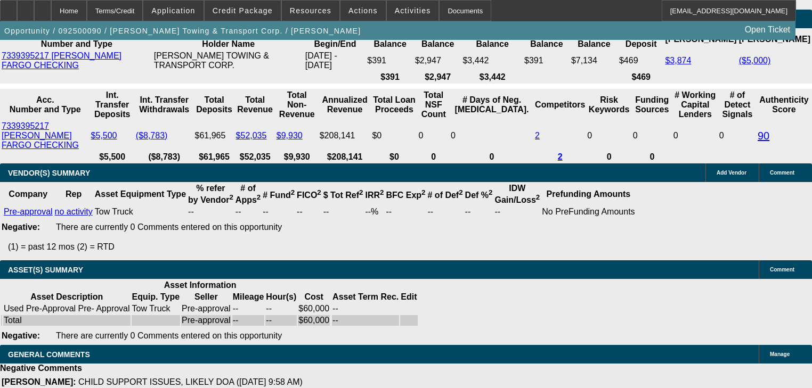
scroll to position [2003, 0]
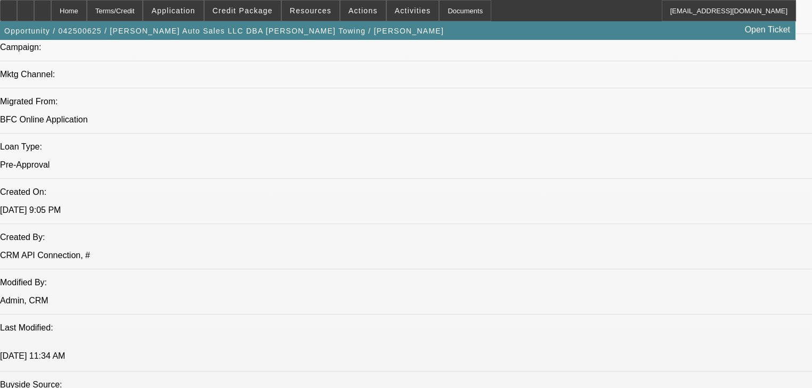
select select "0.2"
select select "2"
select select "0"
select select "6"
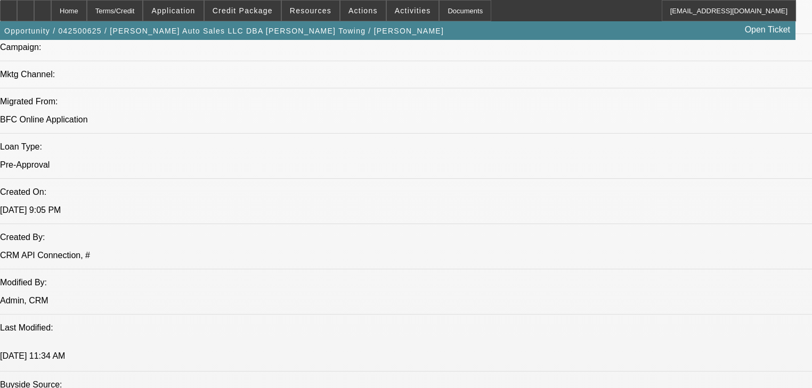
select select "0.1"
select select "2"
select select "0"
select select "6"
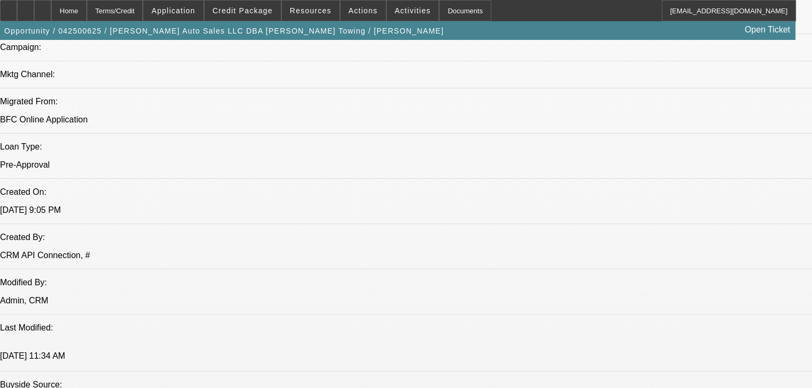
select select "0.1"
select select "2"
select select "0"
select select "6"
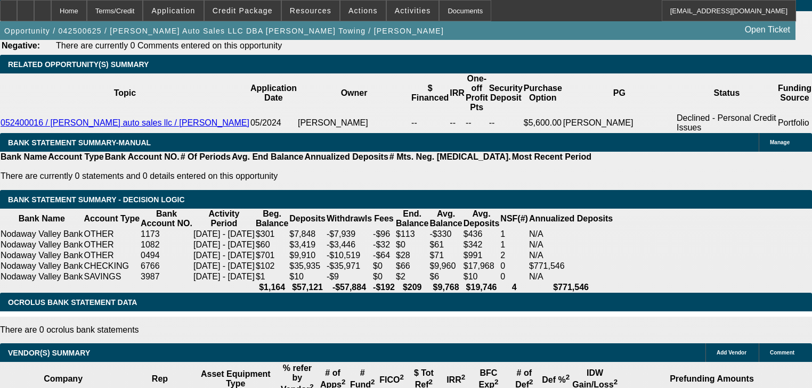
scroll to position [43, 0]
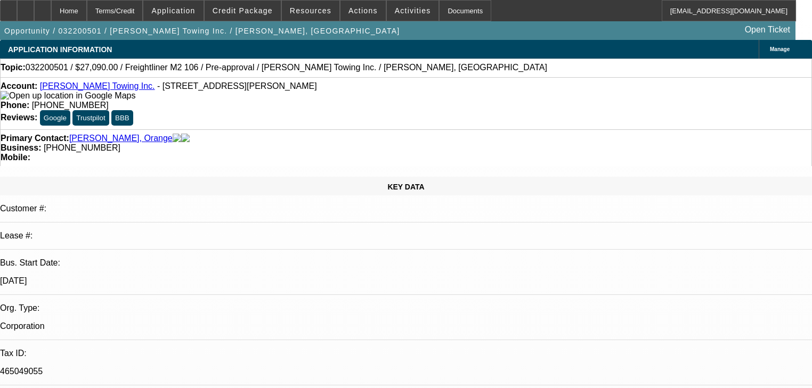
select select "0.1"
select select "2"
select select "0.1"
select select "4"
select select "0.1"
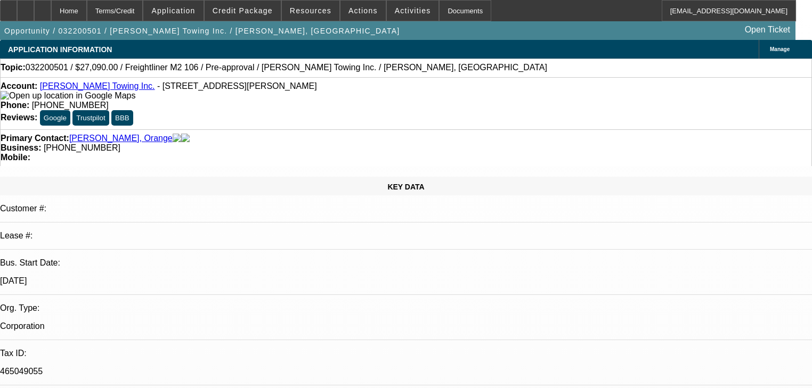
select select "2"
select select "0.1"
select select "4"
